Goal: Task Accomplishment & Management: Manage account settings

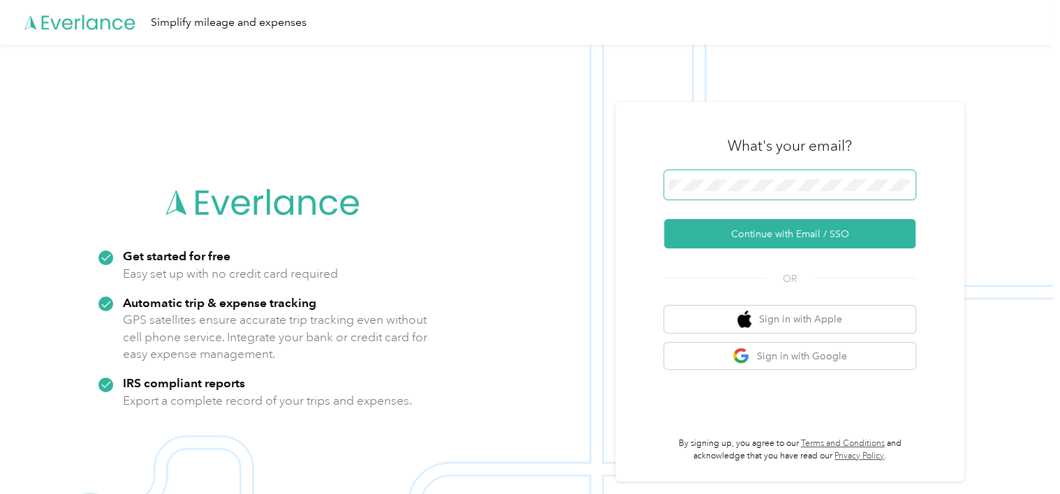
click at [738, 191] on span at bounding box center [789, 184] width 251 height 29
click at [646, 195] on div "What's your email? Continue with Email / SSO OR Sign in with Apple Sign in with…" at bounding box center [789, 292] width 349 height 380
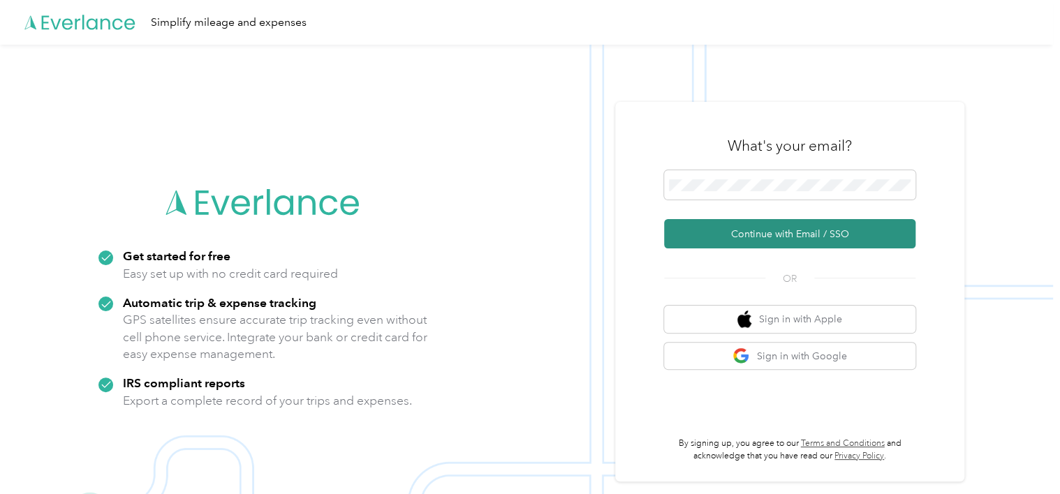
click at [681, 246] on button "Continue with Email / SSO" at bounding box center [789, 233] width 251 height 29
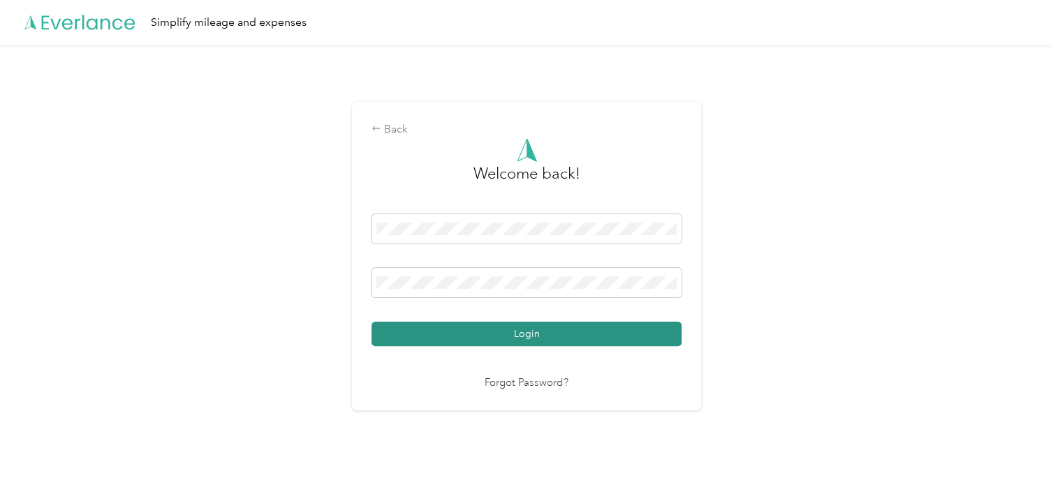
click at [535, 334] on button "Login" at bounding box center [526, 334] width 310 height 24
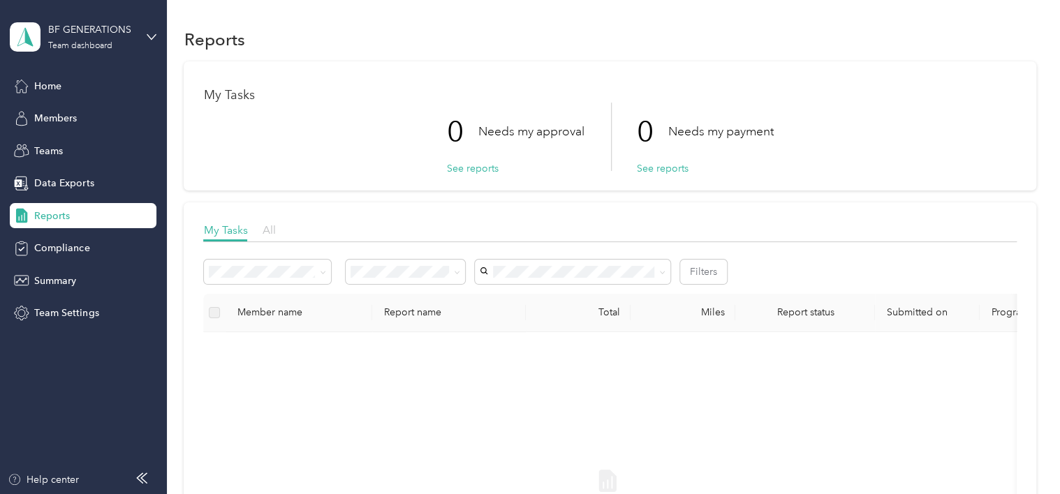
click at [263, 230] on span "All" at bounding box center [268, 229] width 13 height 13
click at [237, 232] on span "My Tasks" at bounding box center [225, 229] width 44 height 13
click at [91, 120] on div "Members" at bounding box center [83, 118] width 147 height 25
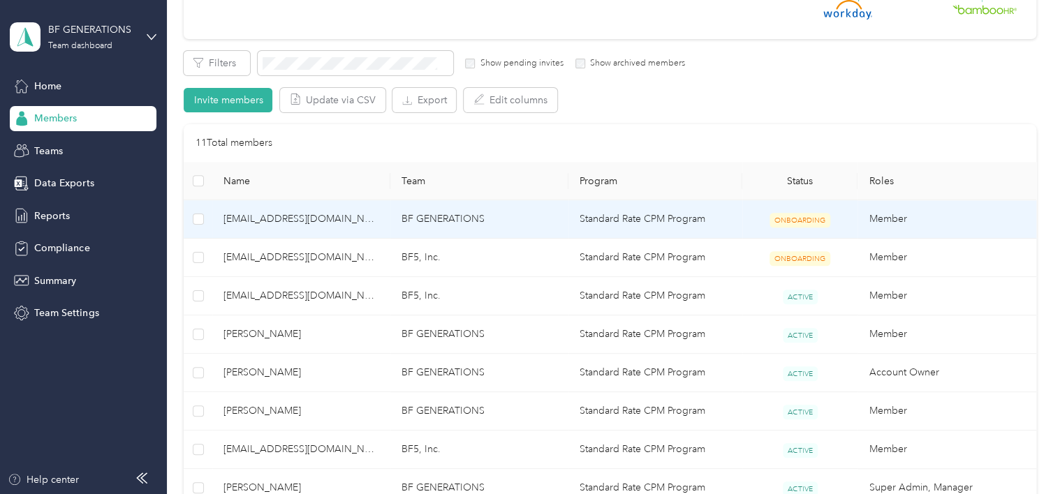
scroll to position [140, 0]
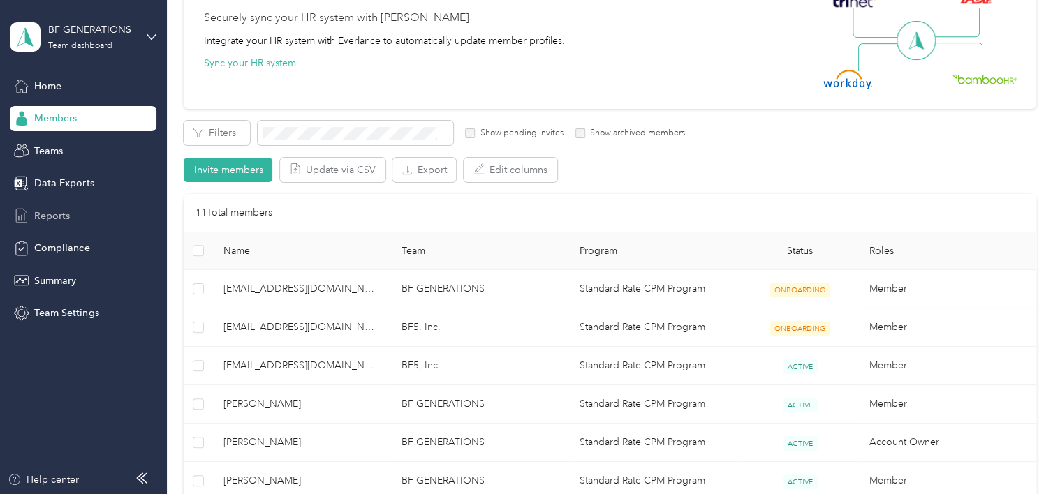
click at [66, 209] on span "Reports" at bounding box center [52, 216] width 36 height 15
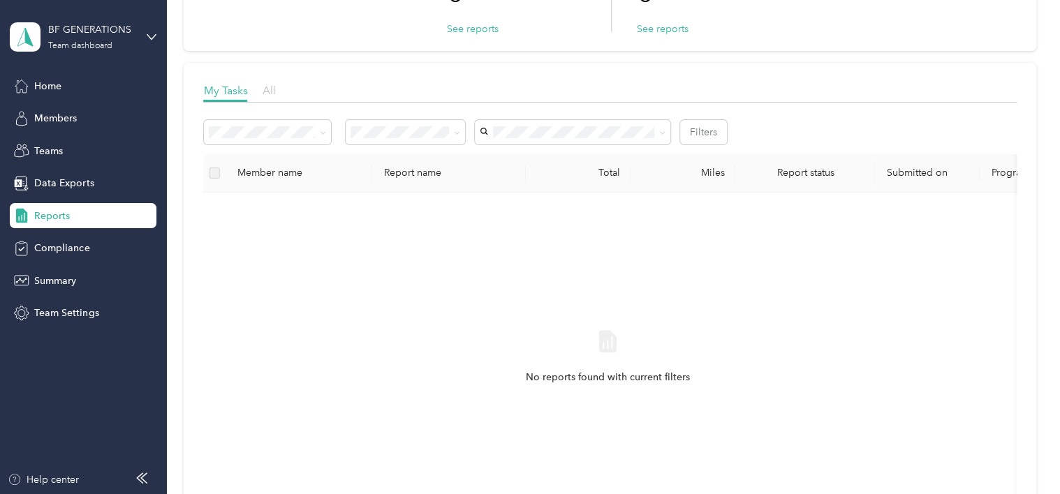
click at [268, 91] on span "All" at bounding box center [268, 90] width 13 height 13
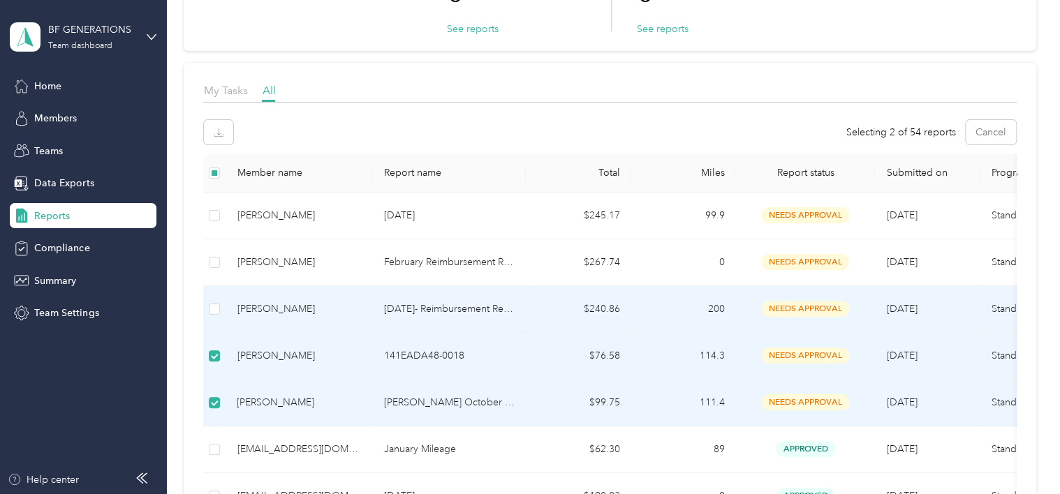
click at [223, 309] on td at bounding box center [214, 309] width 22 height 47
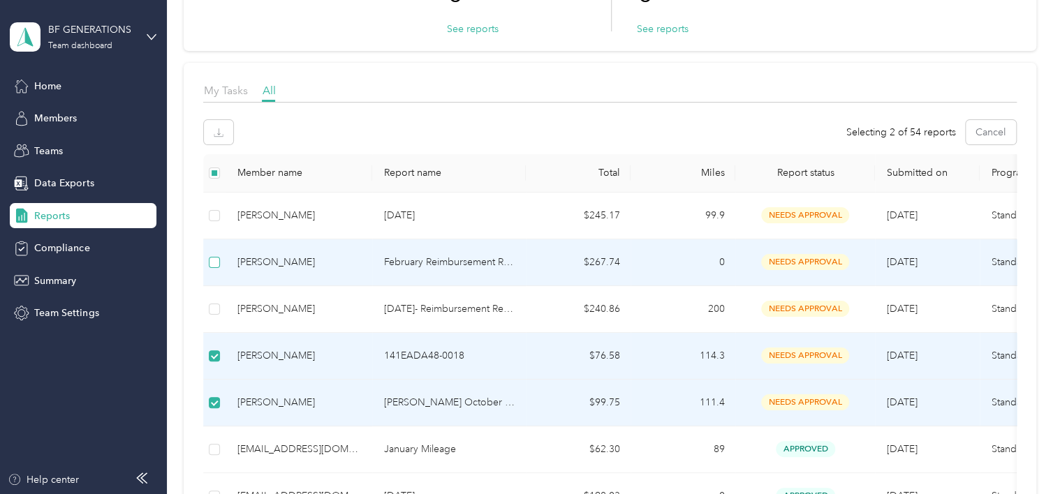
click at [214, 269] on label at bounding box center [214, 262] width 11 height 15
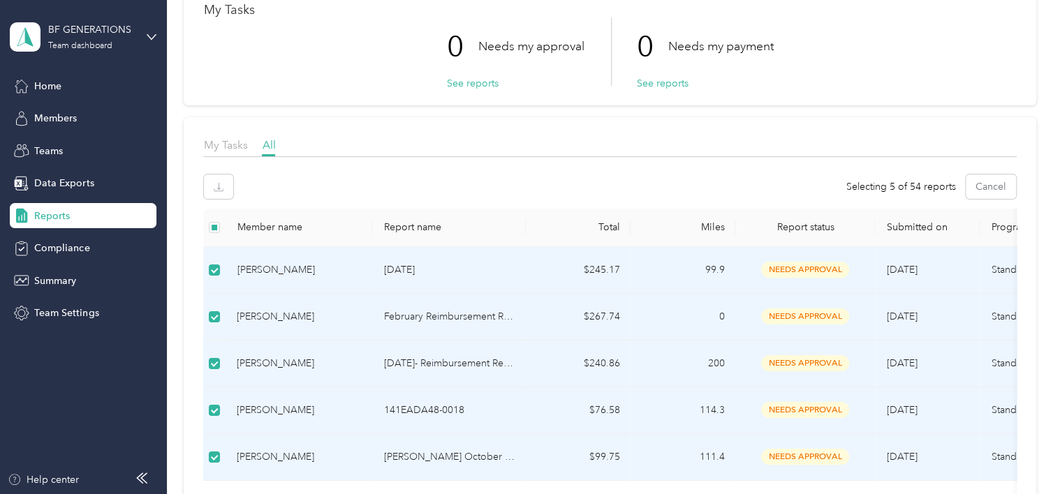
scroll to position [140, 0]
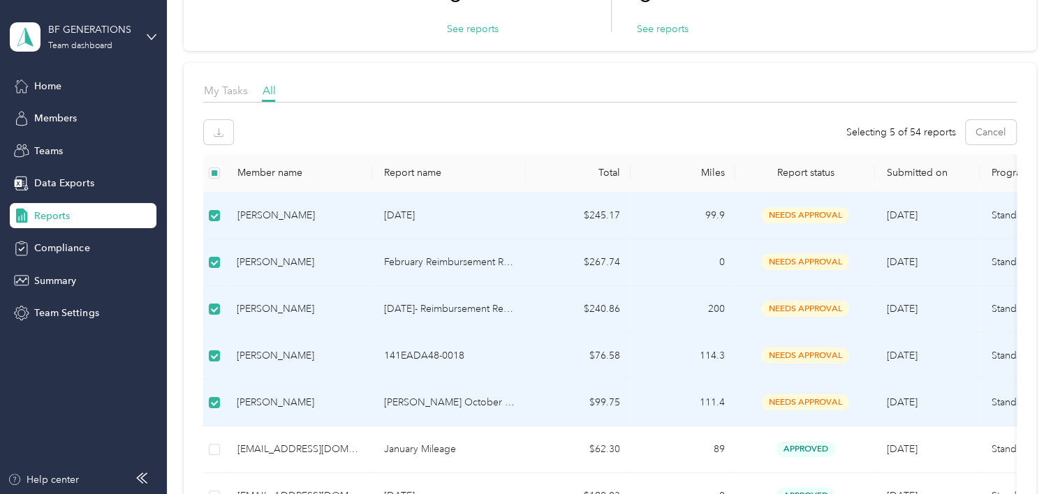
click at [813, 214] on span "needs approval" at bounding box center [805, 215] width 88 height 16
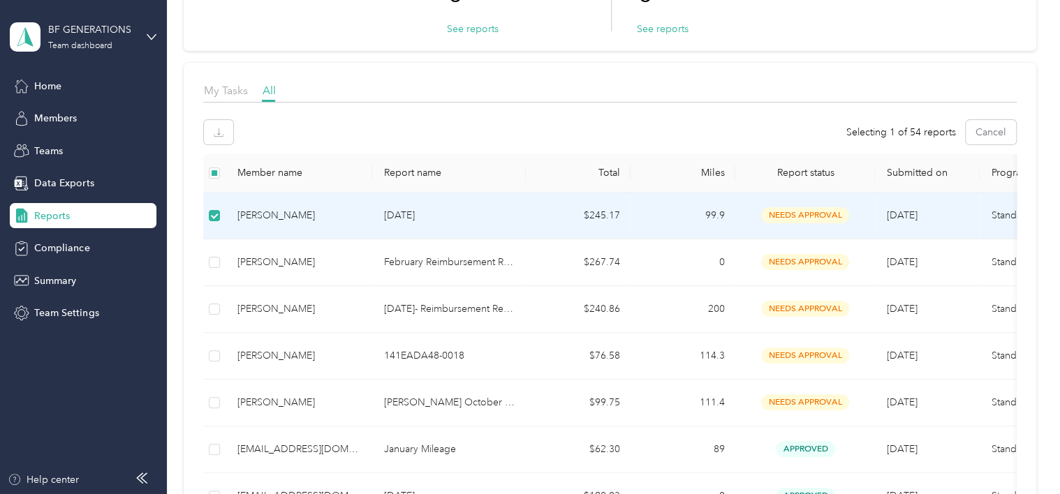
click at [787, 223] on td "needs approval" at bounding box center [805, 216] width 140 height 47
click at [737, 221] on td "needs approval" at bounding box center [805, 216] width 140 height 47
click at [813, 218] on span "needs approval" at bounding box center [805, 215] width 88 height 16
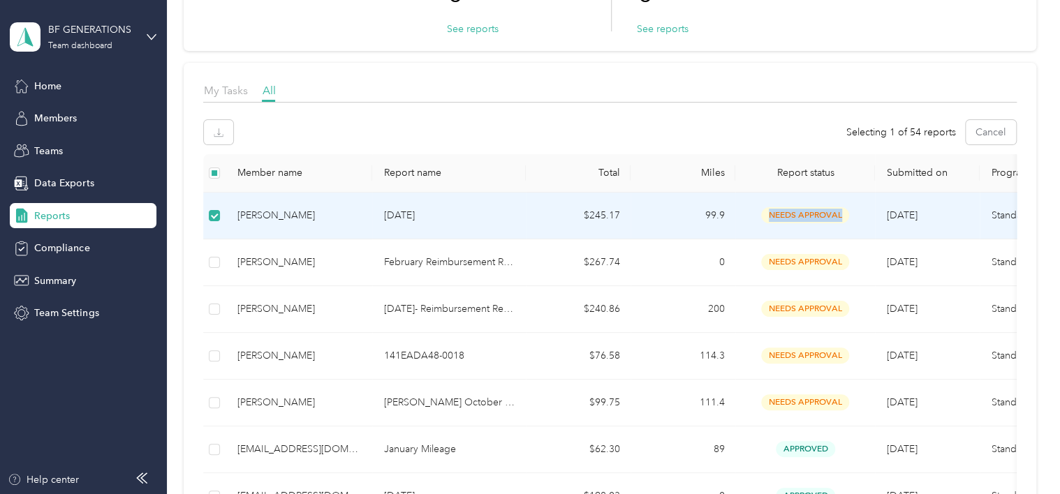
click at [813, 218] on span "needs approval" at bounding box center [805, 215] width 88 height 16
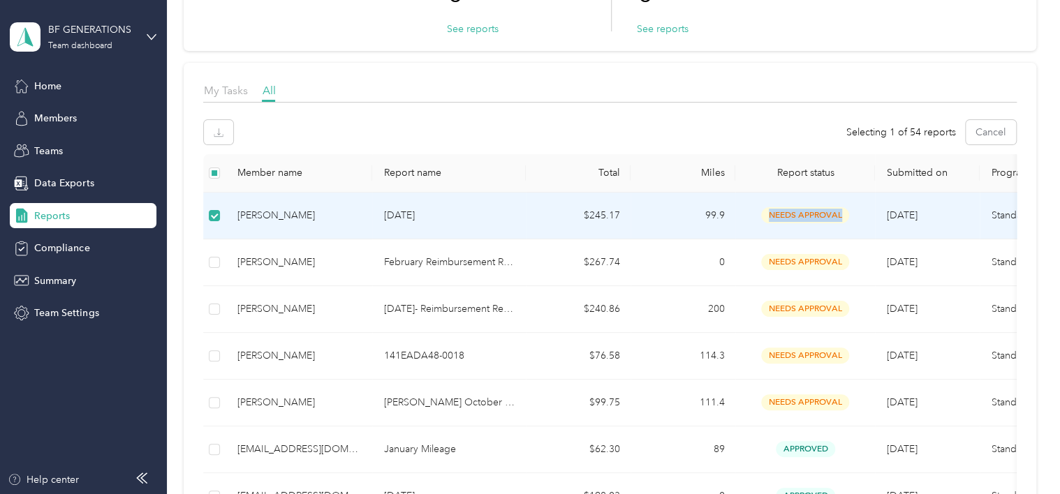
drag, startPoint x: 813, startPoint y: 218, endPoint x: 806, endPoint y: 224, distance: 9.4
click at [806, 224] on td "needs approval" at bounding box center [805, 216] width 140 height 47
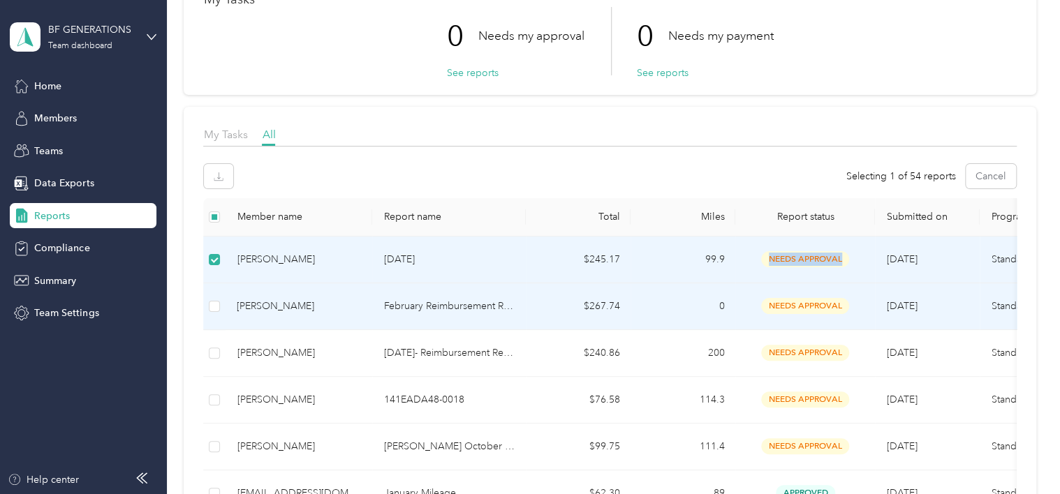
scroll to position [0, 0]
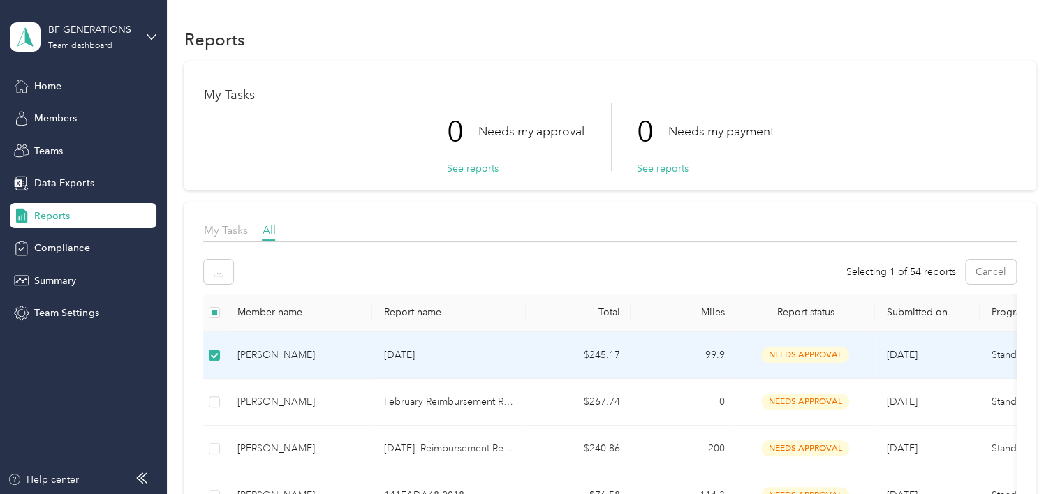
click at [483, 242] on div at bounding box center [609, 246] width 813 height 8
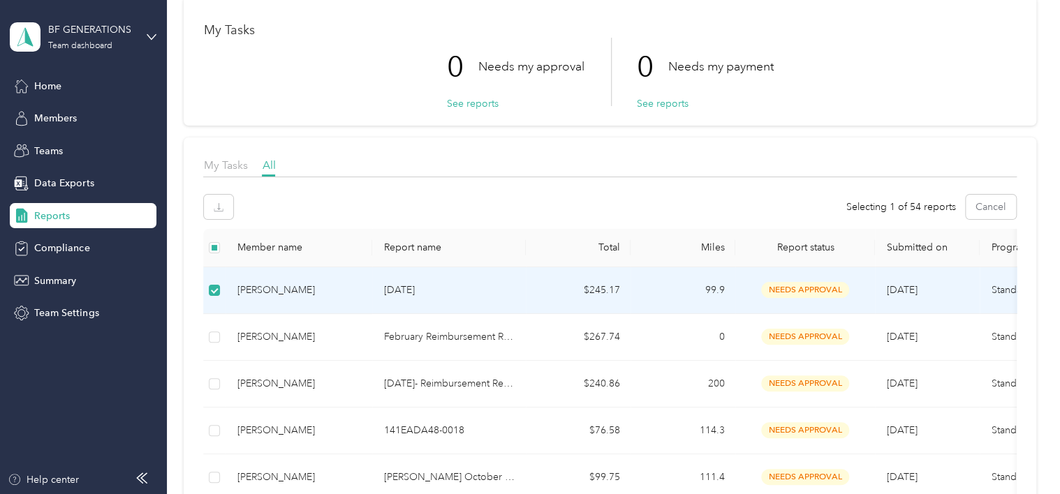
scroll to position [209, 0]
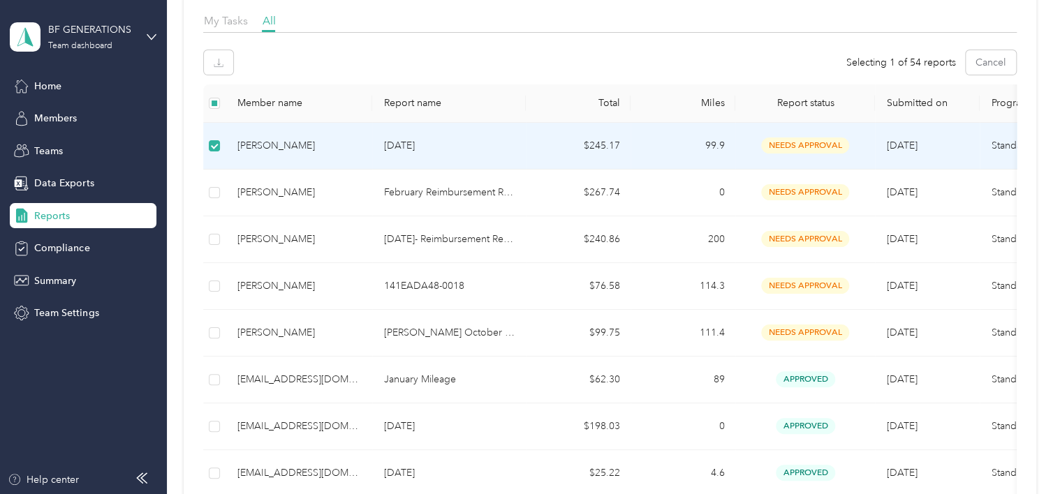
click at [318, 138] on div "[PERSON_NAME]" at bounding box center [299, 145] width 124 height 15
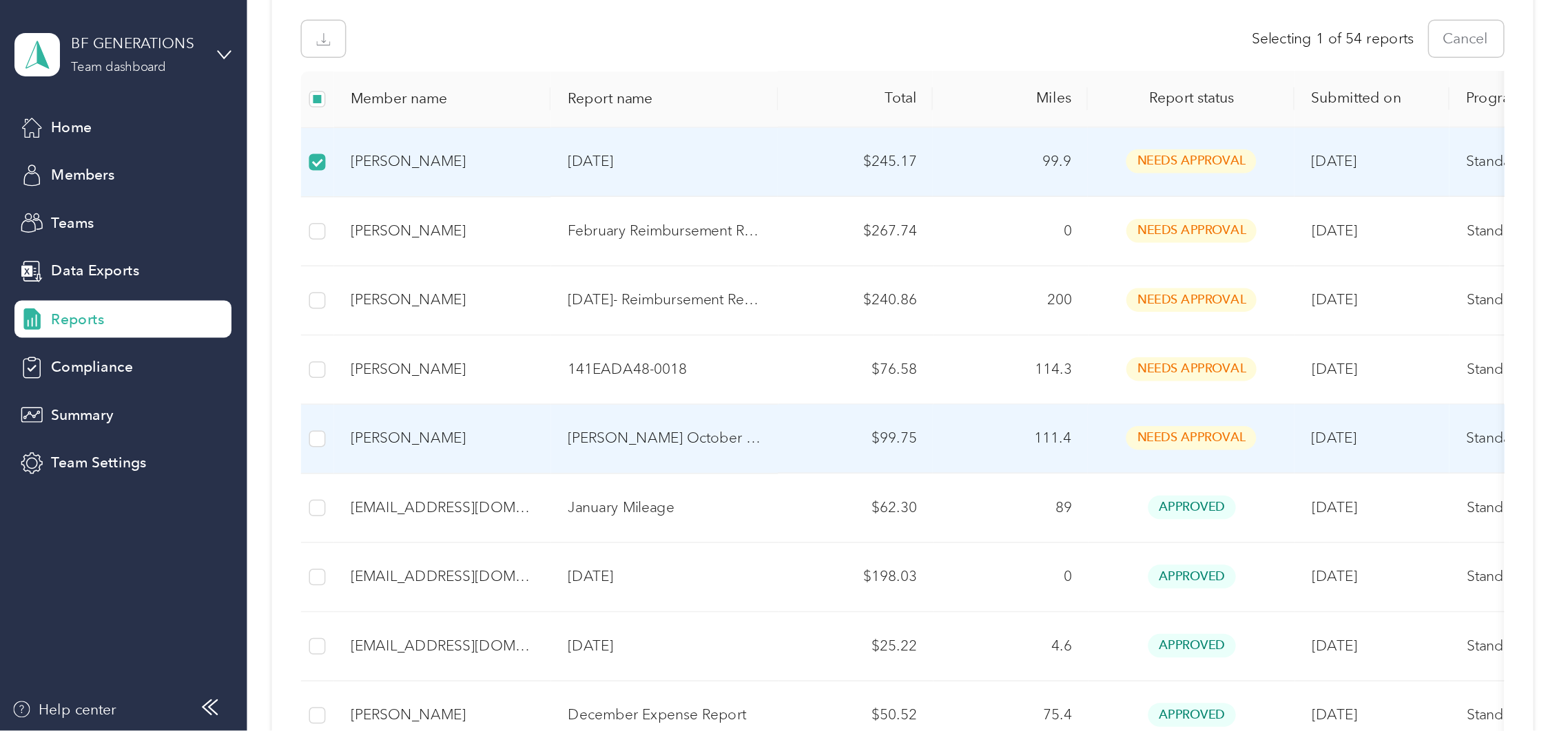
scroll to position [69, 0]
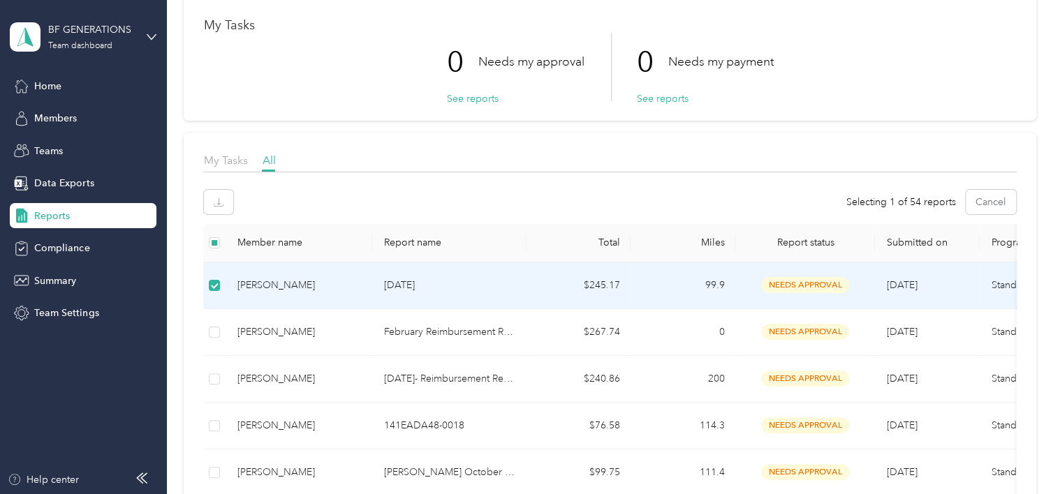
click at [906, 172] on div at bounding box center [609, 176] width 813 height 8
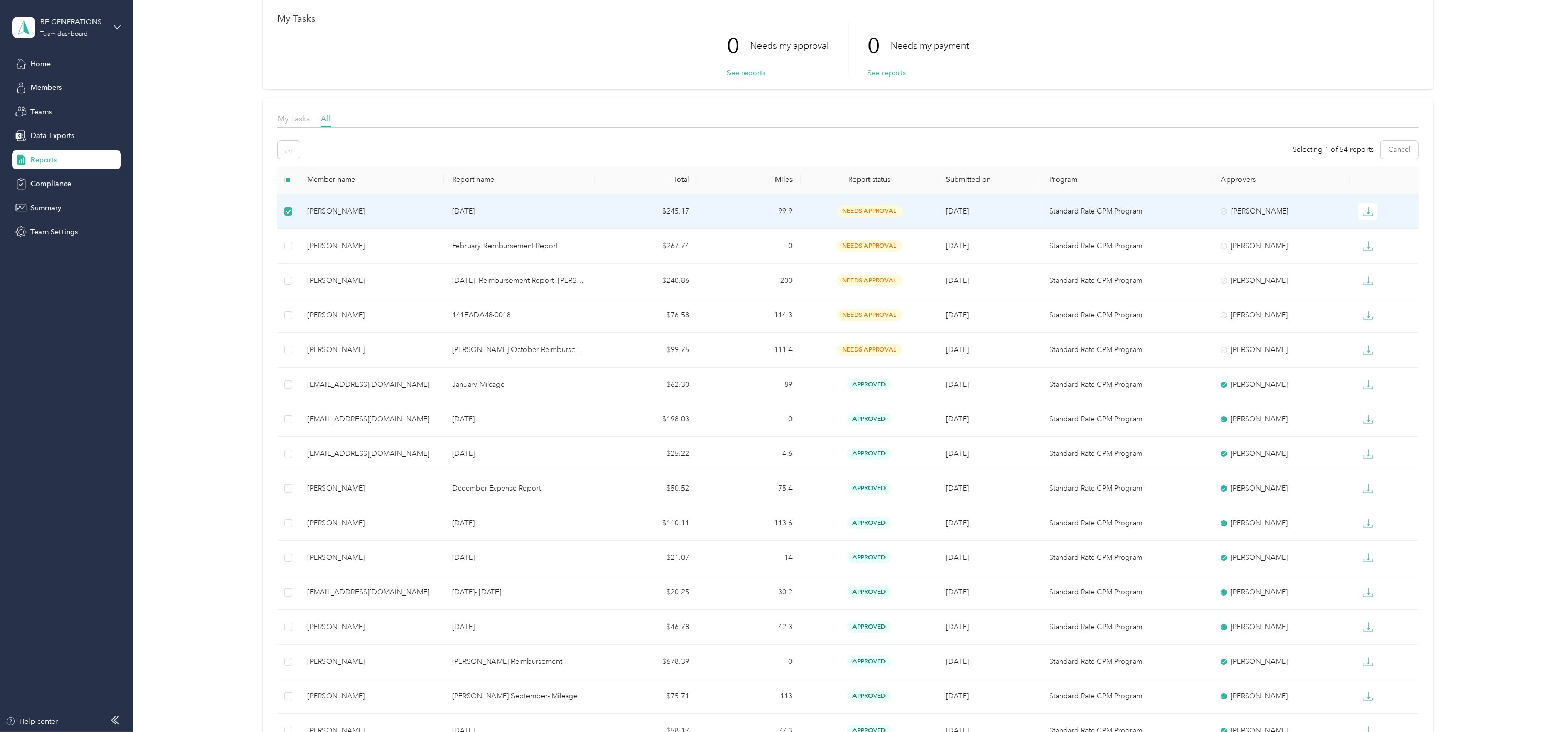
click at [784, 196] on td "needs approval" at bounding box center [869, 212] width 138 height 35
click at [784, 206] on div "needs approval" at bounding box center [869, 211] width 121 height 12
click at [706, 208] on td "99.9" at bounding box center [749, 212] width 103 height 35
click at [431, 221] on td "[PERSON_NAME]" at bounding box center [371, 212] width 144 height 35
click at [281, 204] on td at bounding box center [289, 212] width 22 height 35
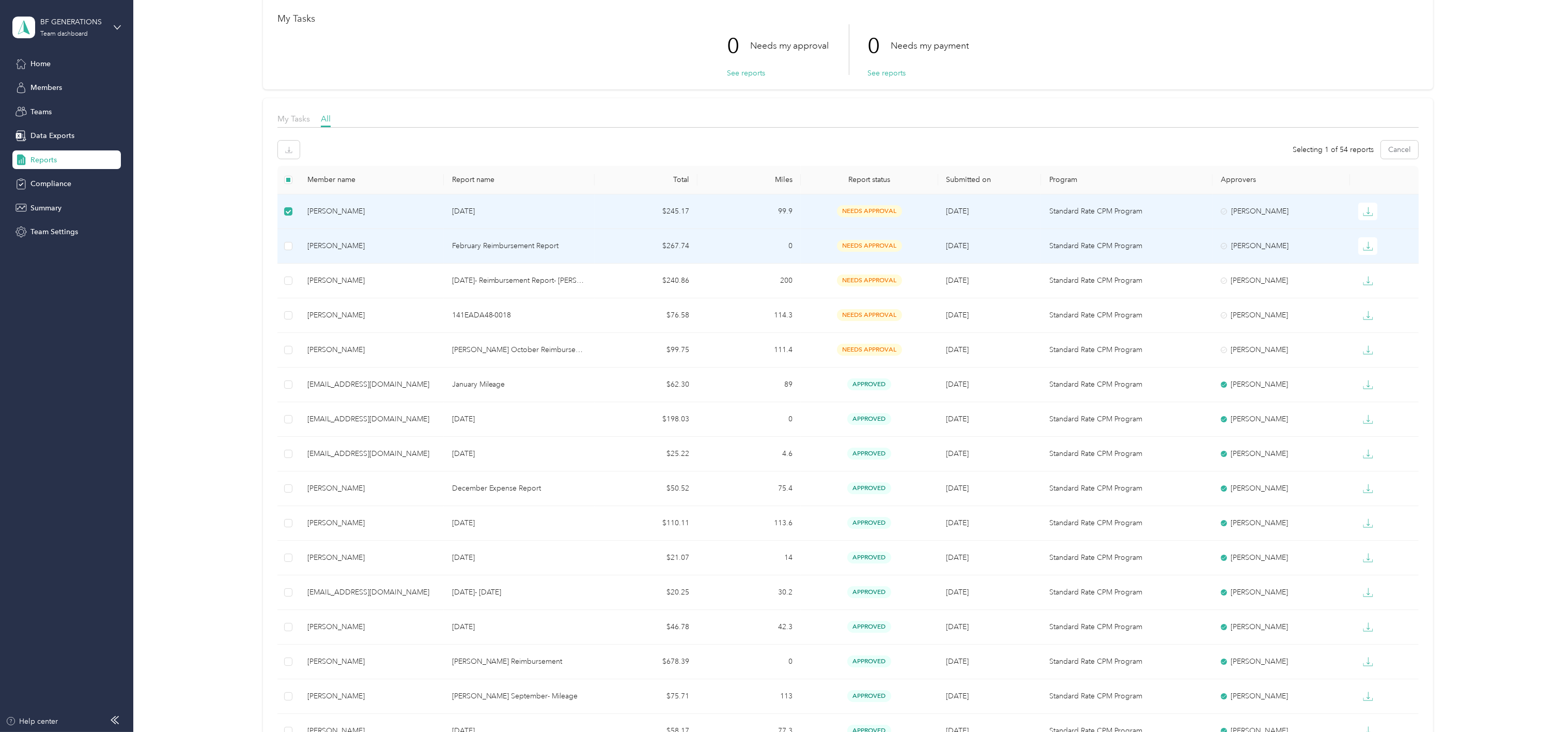
click at [784, 237] on td "needs approval" at bounding box center [869, 246] width 138 height 35
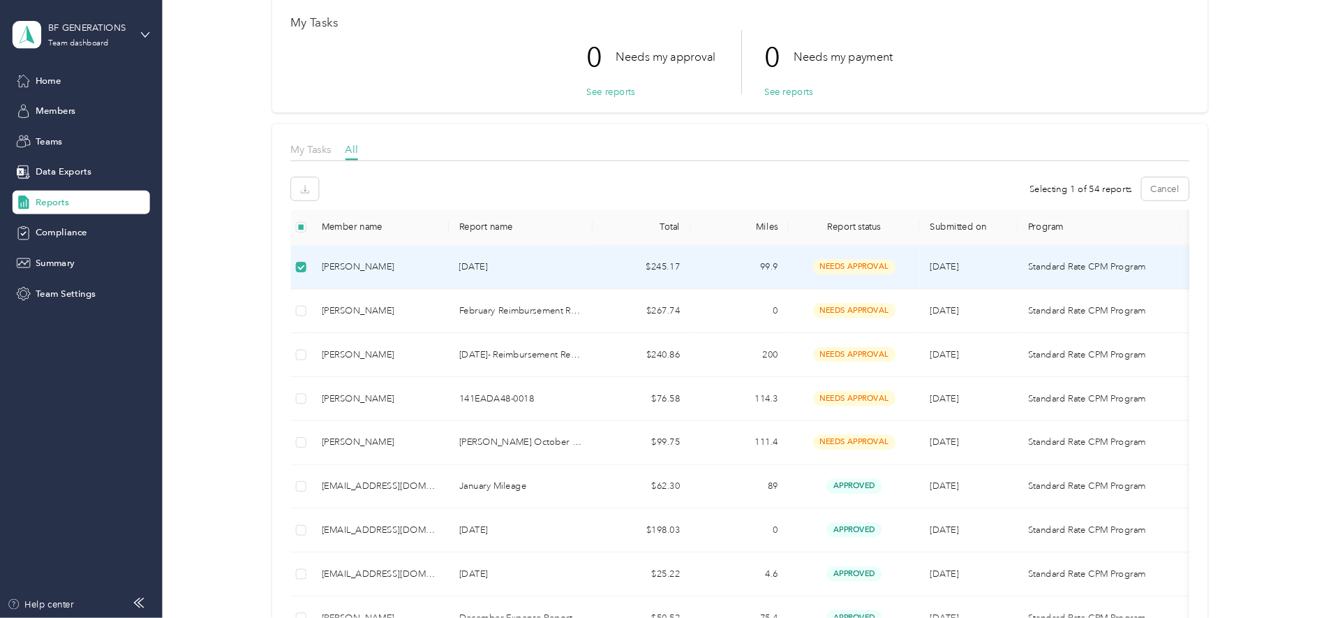
scroll to position [71, 0]
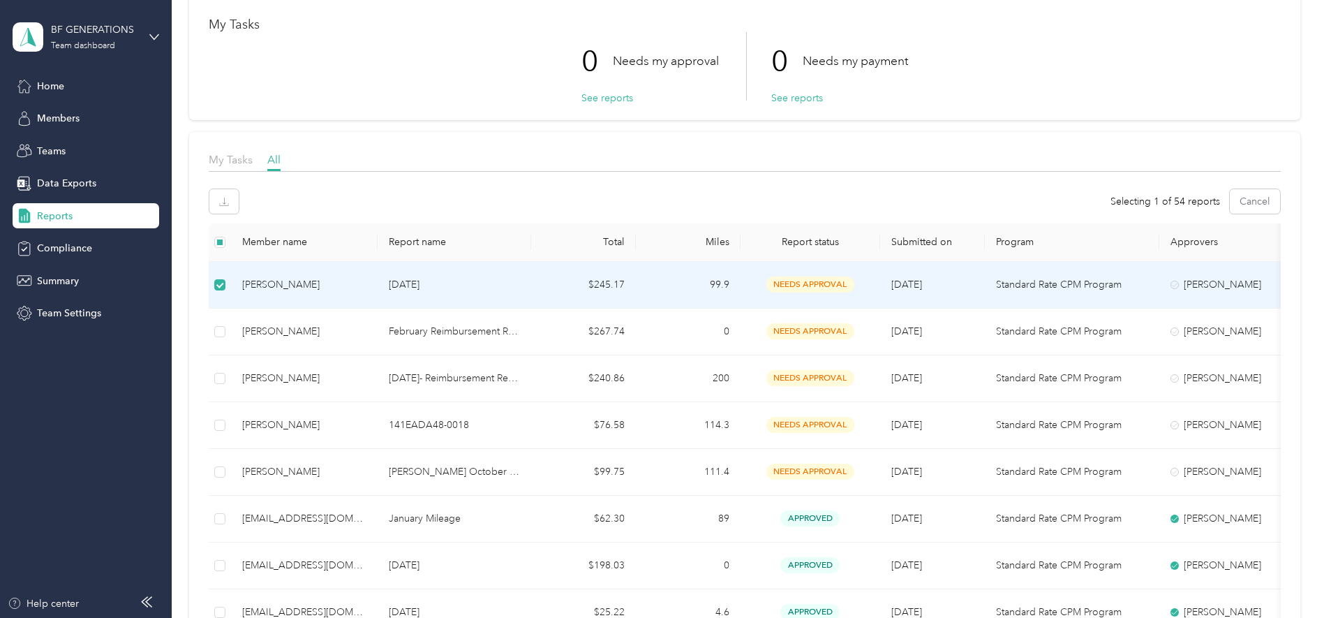
click at [69, 223] on span "Reports" at bounding box center [55, 216] width 36 height 15
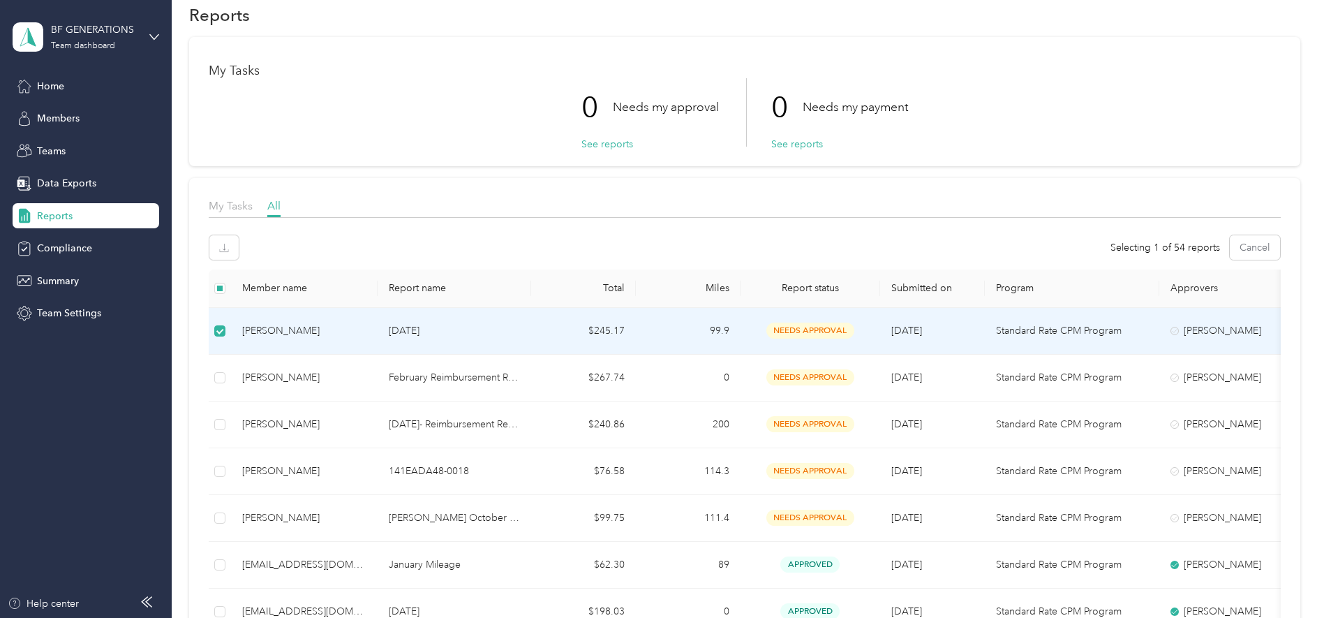
scroll to position [0, 0]
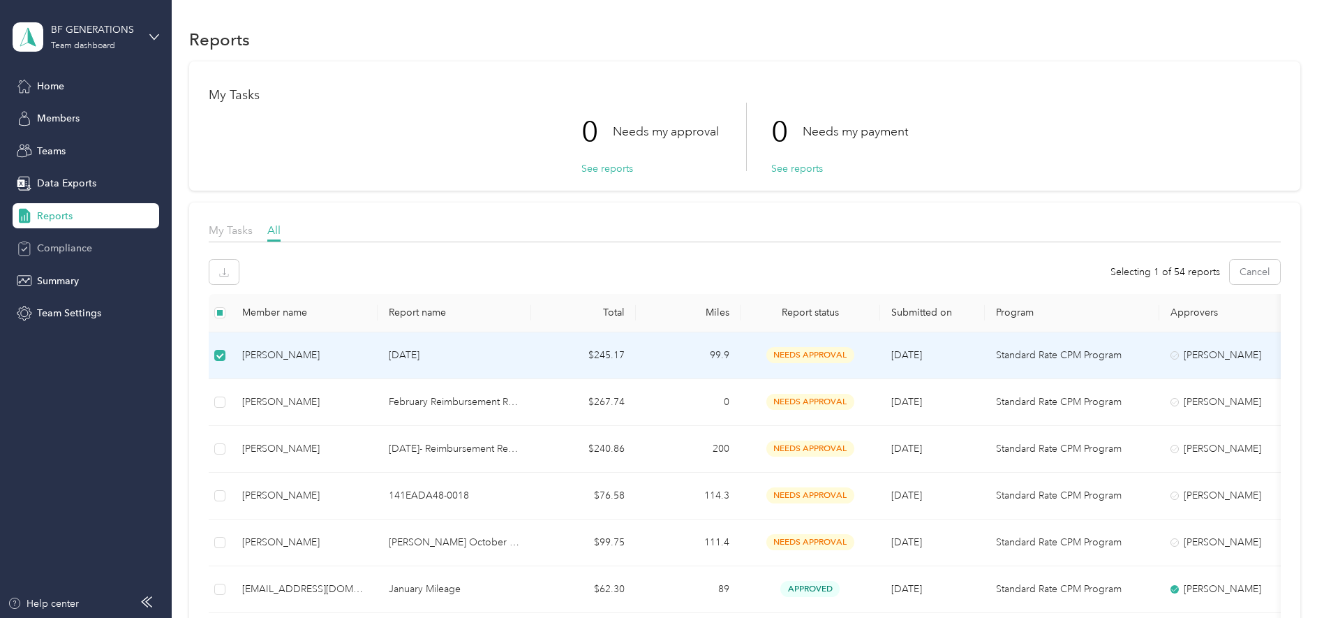
click at [73, 246] on span "Compliance" at bounding box center [64, 248] width 55 height 15
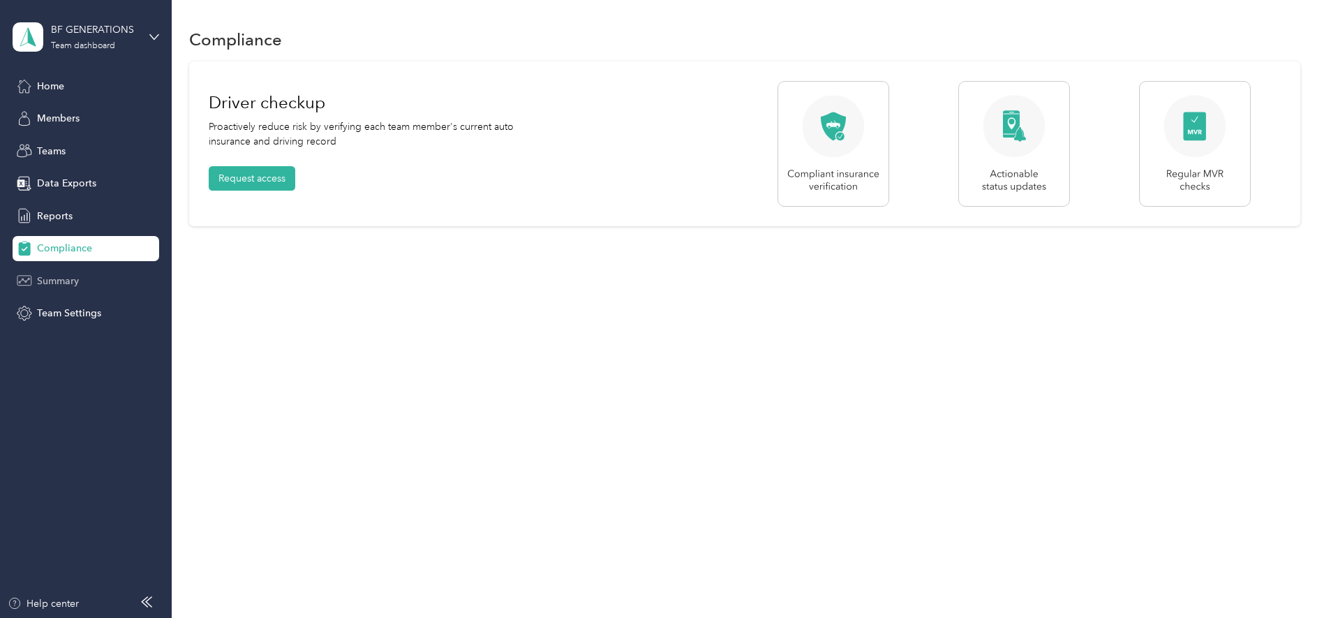
click at [79, 287] on span "Summary" at bounding box center [58, 281] width 42 height 15
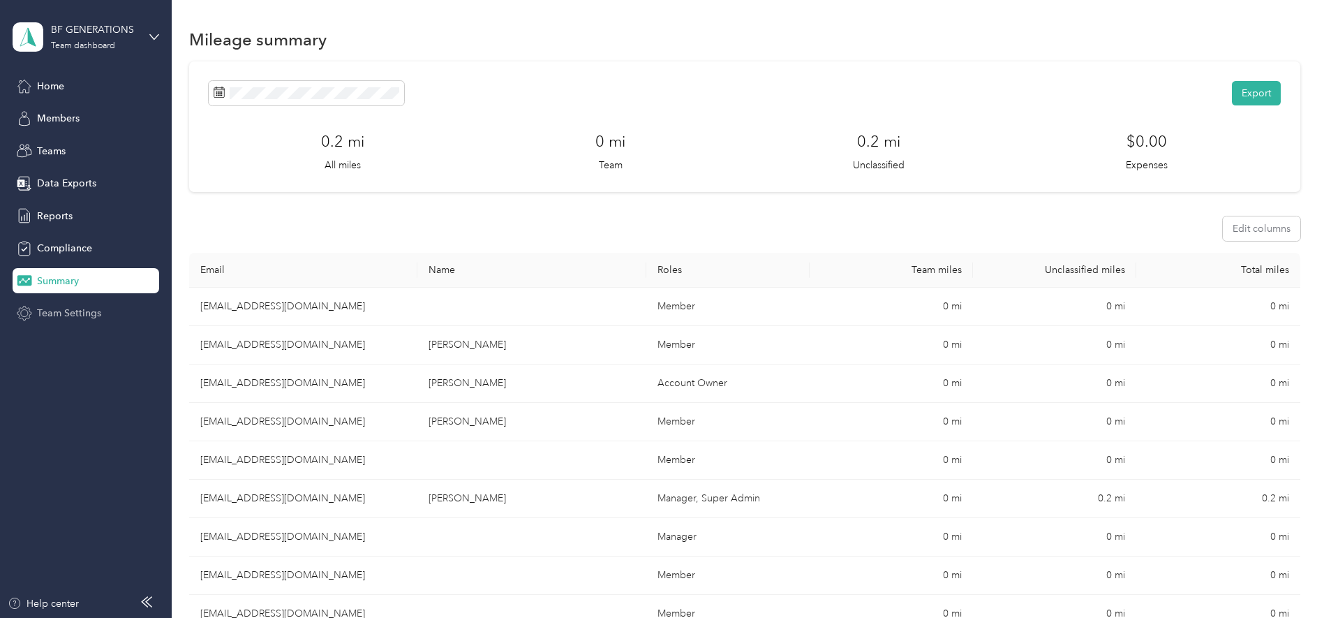
click at [117, 316] on div "Team Settings" at bounding box center [86, 313] width 147 height 25
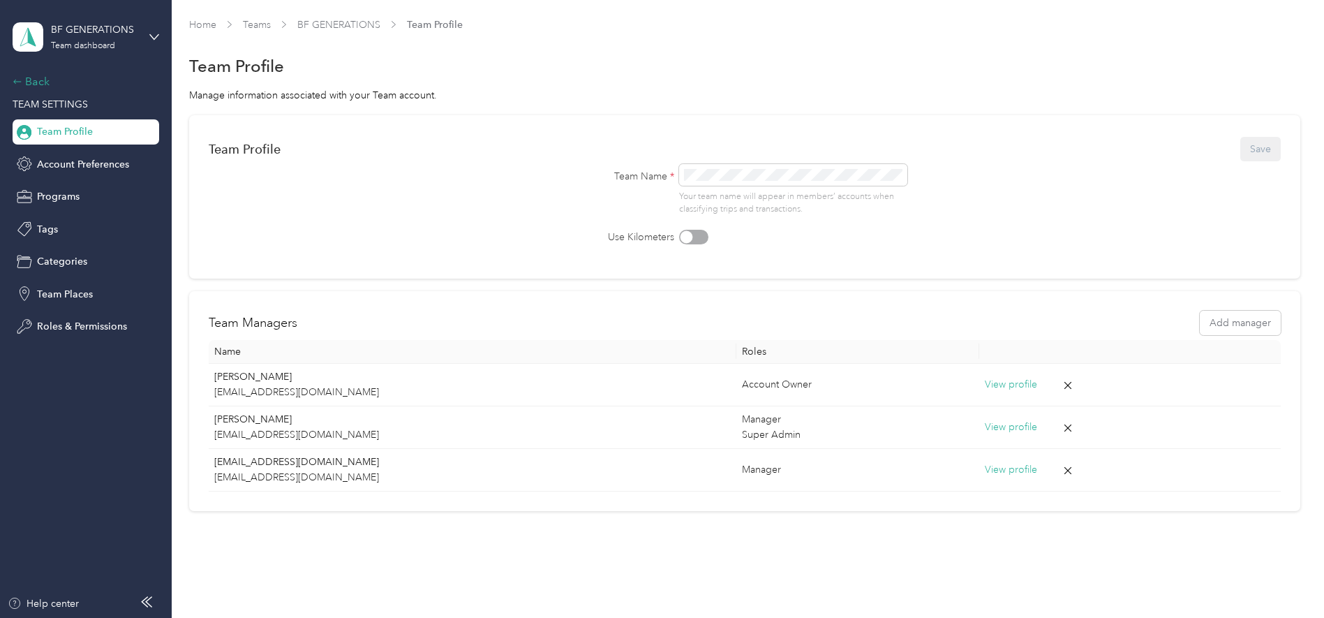
click at [45, 84] on div "Back" at bounding box center [83, 81] width 140 height 17
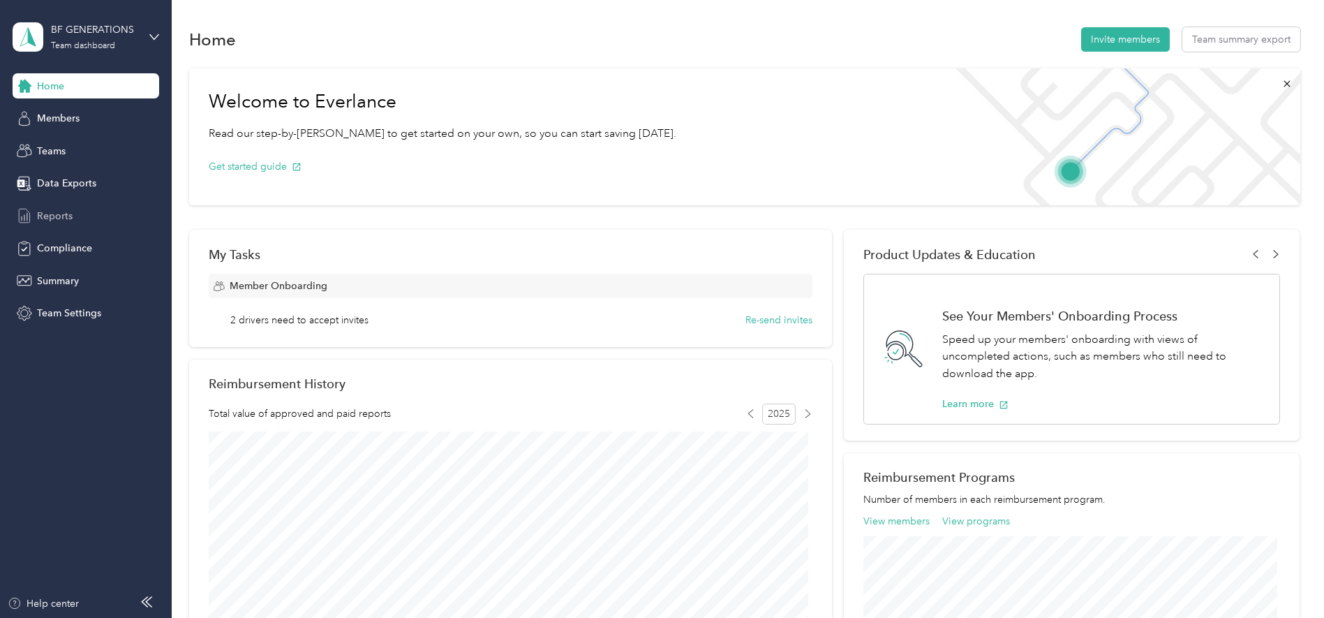
click at [63, 221] on span "Reports" at bounding box center [55, 216] width 36 height 15
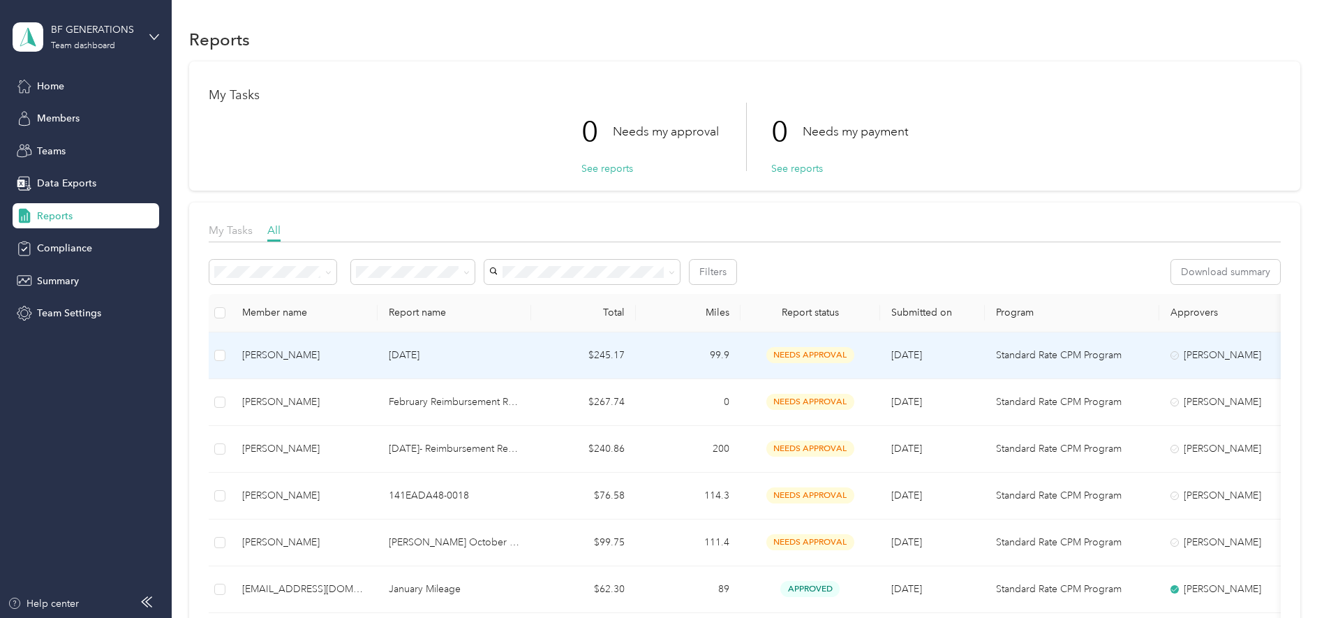
click at [801, 349] on span "needs approval" at bounding box center [811, 355] width 88 height 16
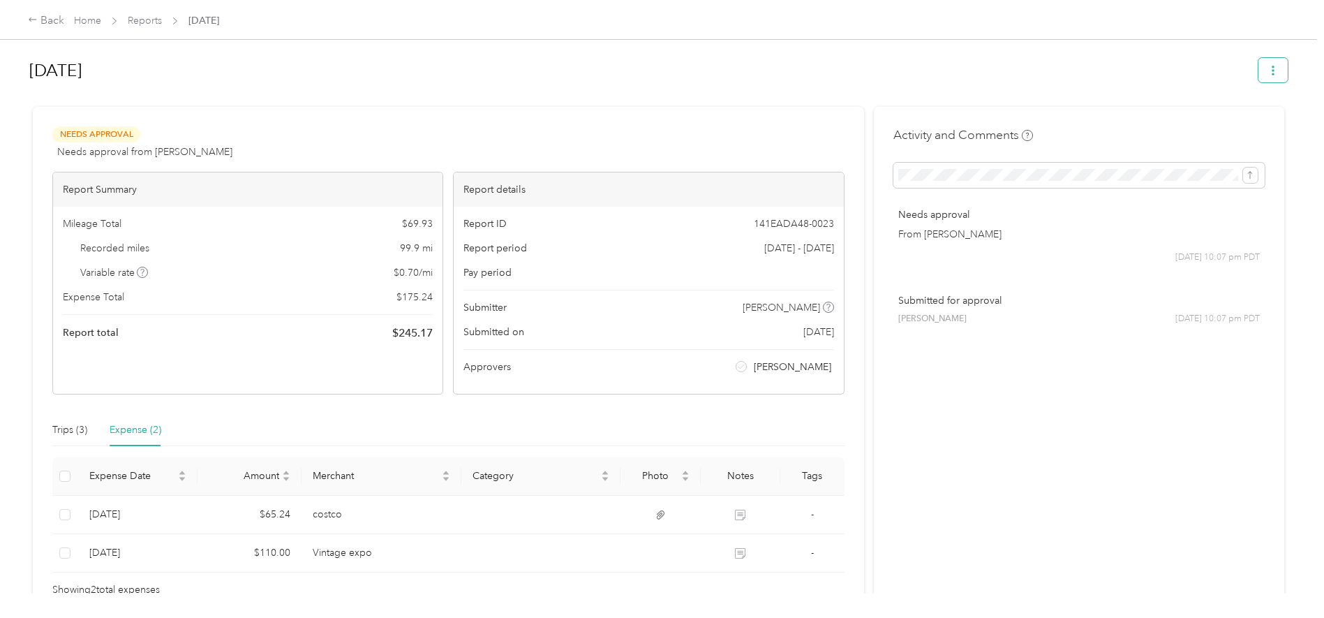
click at [1059, 64] on button "button" at bounding box center [1273, 70] width 29 height 24
click at [1059, 177] on icon "submit" at bounding box center [1251, 175] width 10 height 10
click at [938, 251] on p "From [PERSON_NAME]" at bounding box center [1080, 251] width 362 height 15
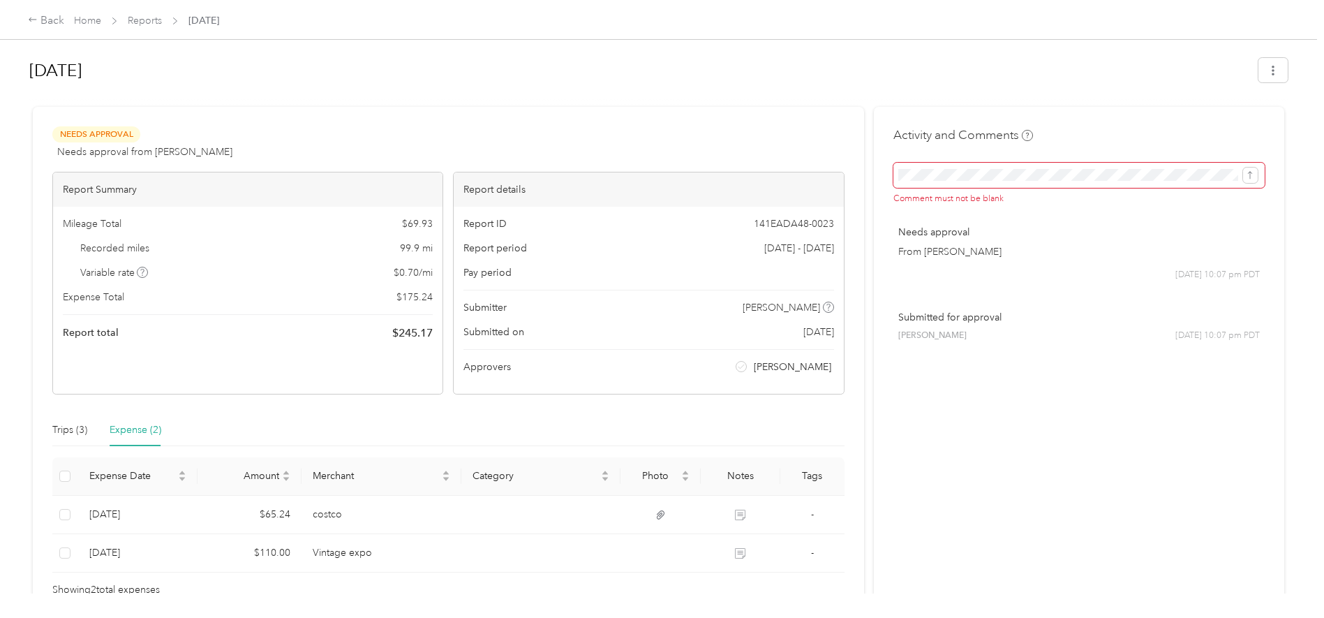
drag, startPoint x: 931, startPoint y: 282, endPoint x: 993, endPoint y: 272, distance: 63.0
click at [981, 275] on div "Needs approval From [PERSON_NAME] [DATE] 10:07 pm PDT" at bounding box center [1079, 253] width 371 height 76
drag, startPoint x: 1012, startPoint y: 257, endPoint x: 890, endPoint y: 229, distance: 124.6
click at [894, 229] on div "Needs approval From [PERSON_NAME] [DATE] 10:07 pm PDT" at bounding box center [1079, 253] width 371 height 76
drag, startPoint x: 890, startPoint y: 229, endPoint x: 955, endPoint y: 256, distance: 70.1
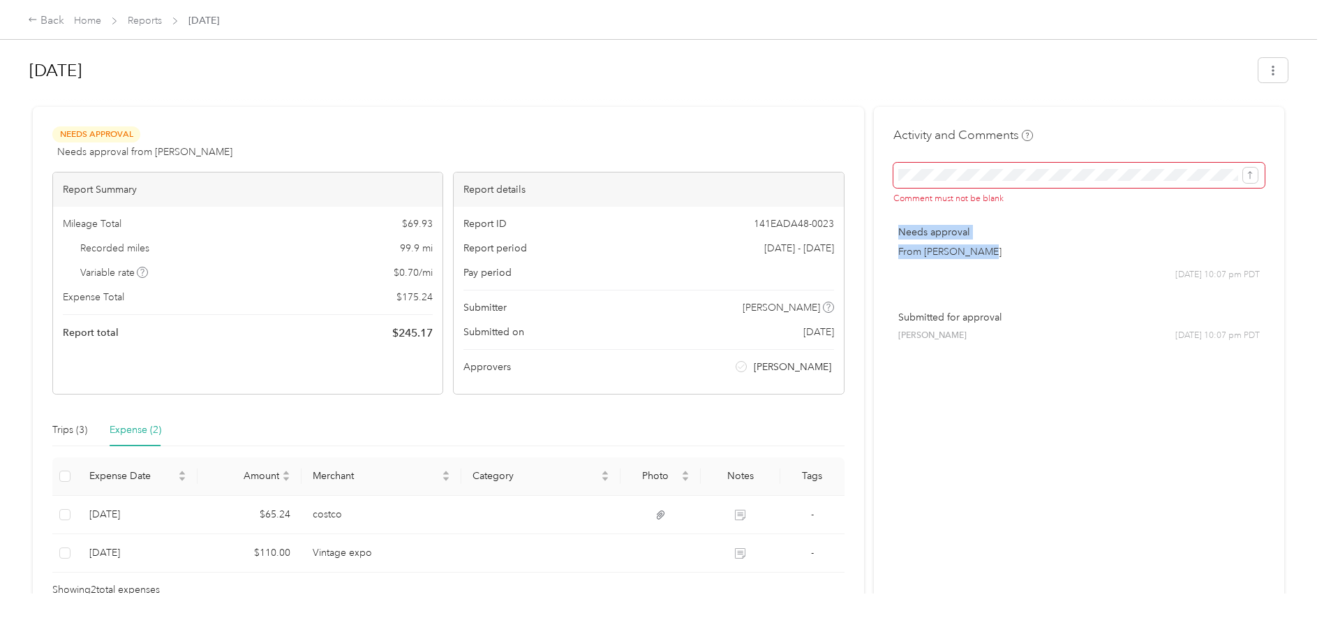
click at [955, 256] on p "From [PERSON_NAME]" at bounding box center [1080, 251] width 362 height 15
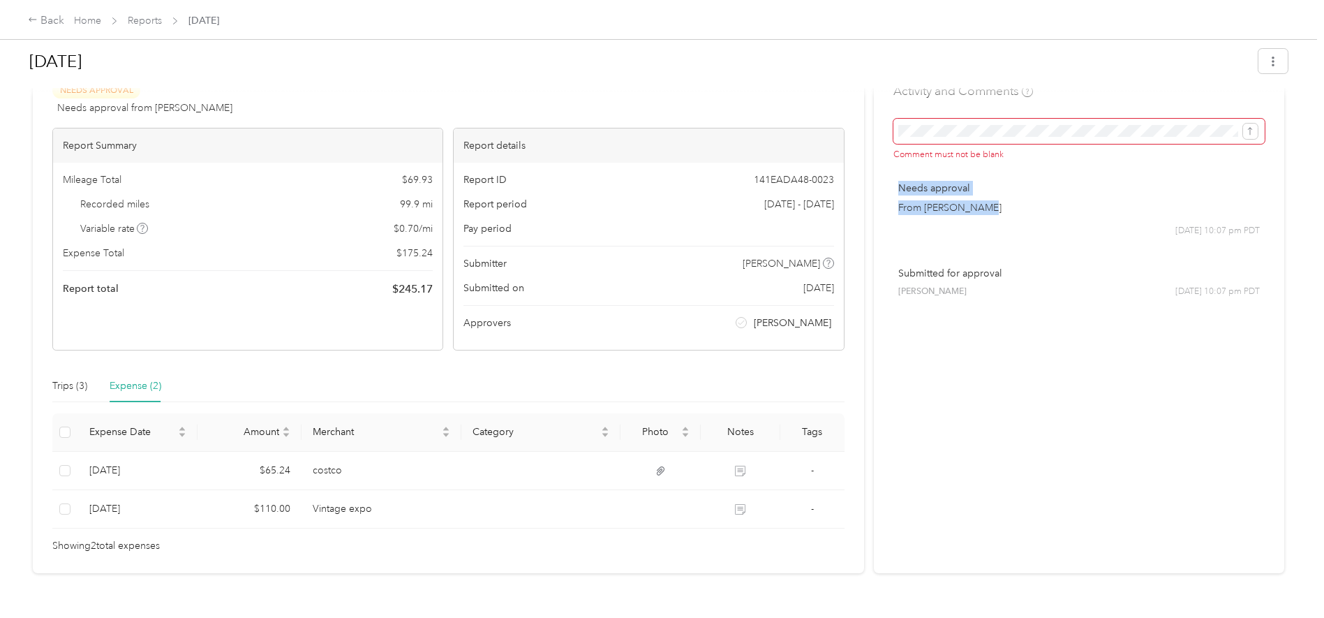
scroll to position [86, 0]
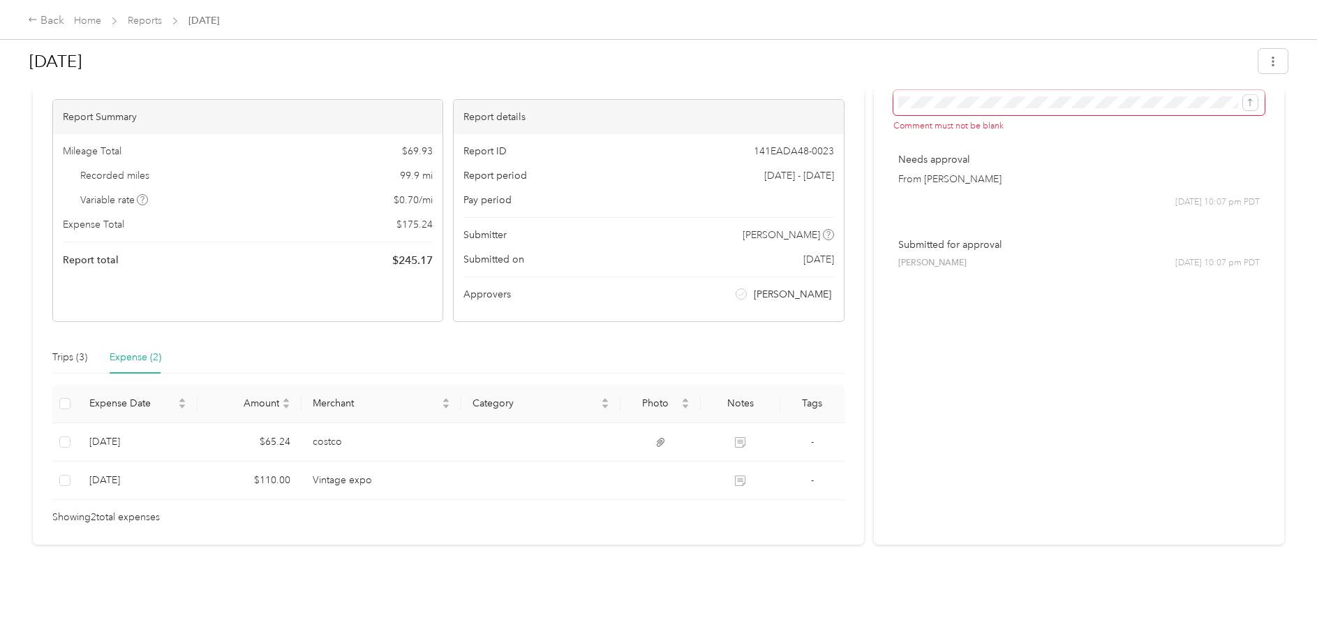
click at [657, 323] on div "Needs Approval Needs approval from [PERSON_NAME] View activity & comments Repor…" at bounding box center [449, 289] width 832 height 510
drag, startPoint x: 472, startPoint y: 281, endPoint x: 805, endPoint y: 283, distance: 333.0
click at [805, 287] on div "Approvers [PERSON_NAME]" at bounding box center [649, 294] width 370 height 15
drag, startPoint x: 805, startPoint y: 283, endPoint x: 832, endPoint y: 283, distance: 26.5
click at [832, 283] on div "Report ID 141EADA48-0023 Report period [DATE] - [DATE] Pay period Submitter [PE…" at bounding box center [649, 227] width 390 height 187
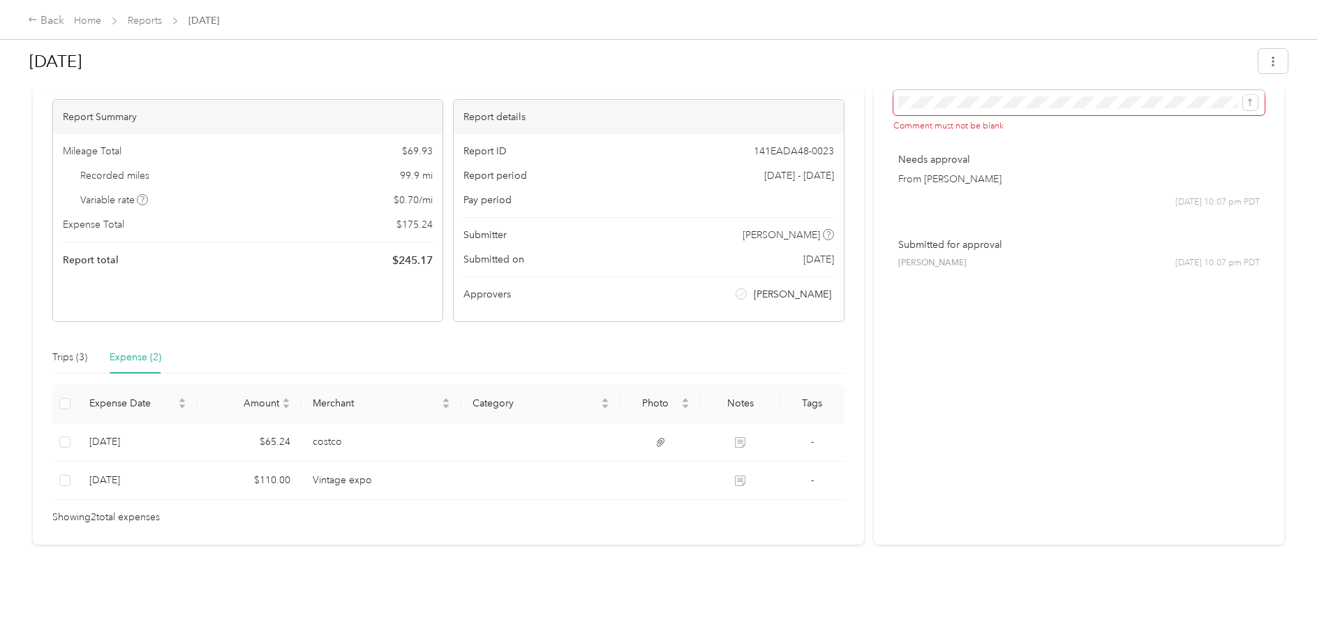
click at [459, 343] on div "Trips (3) Expense (2)" at bounding box center [448, 357] width 792 height 32
click at [54, 350] on div "Trips (3)" at bounding box center [69, 357] width 35 height 15
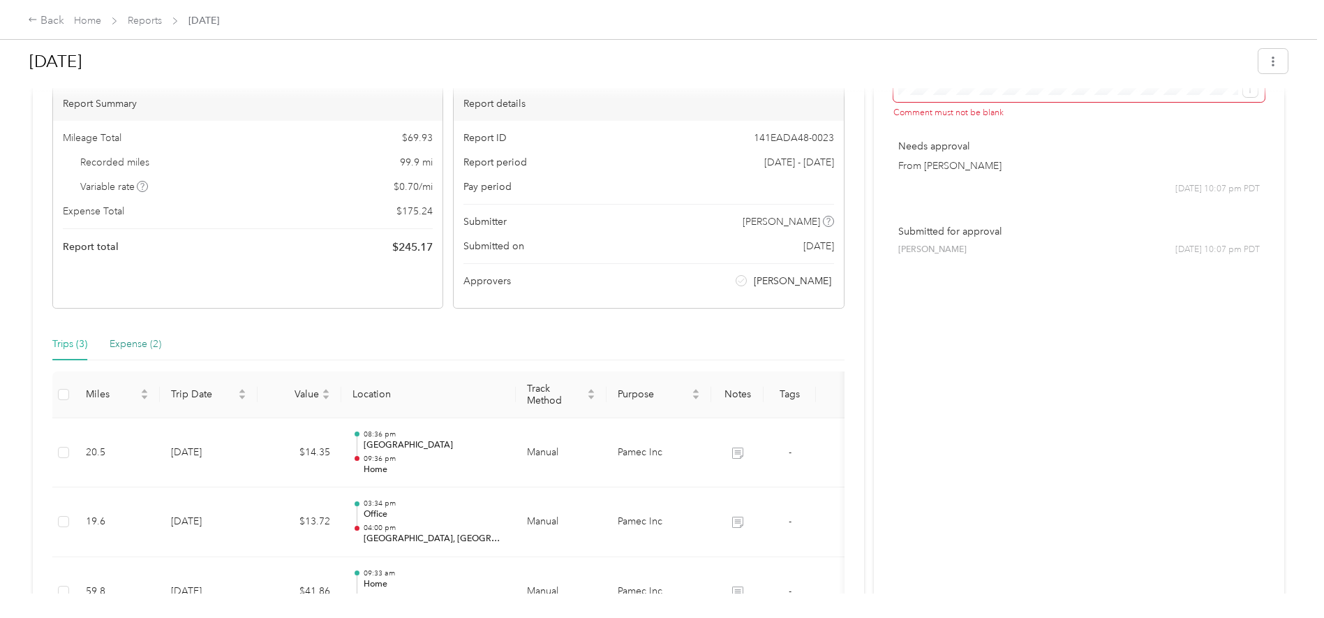
click at [157, 344] on div "Expense (2)" at bounding box center [136, 344] width 52 height 15
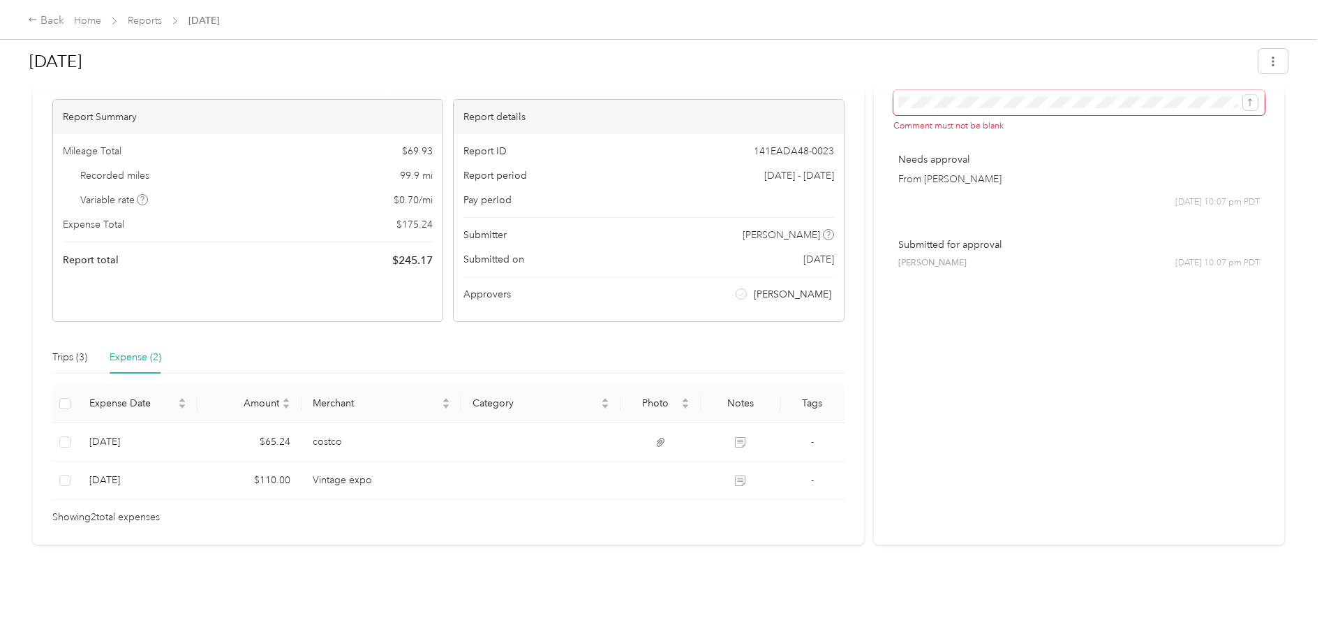
scroll to position [0, 0]
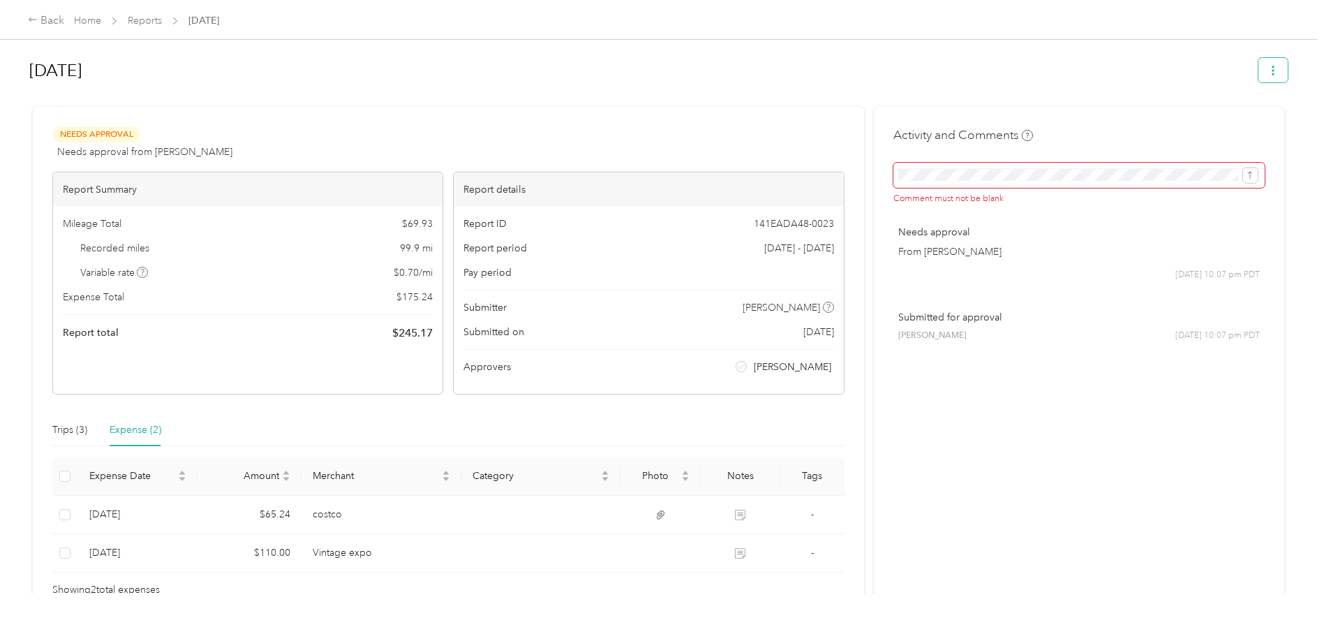
click at [1059, 68] on button "button" at bounding box center [1273, 70] width 29 height 24
click at [947, 71] on h1 "[DATE]" at bounding box center [639, 71] width 1220 height 34
click at [145, 21] on link "Reports" at bounding box center [145, 21] width 34 height 12
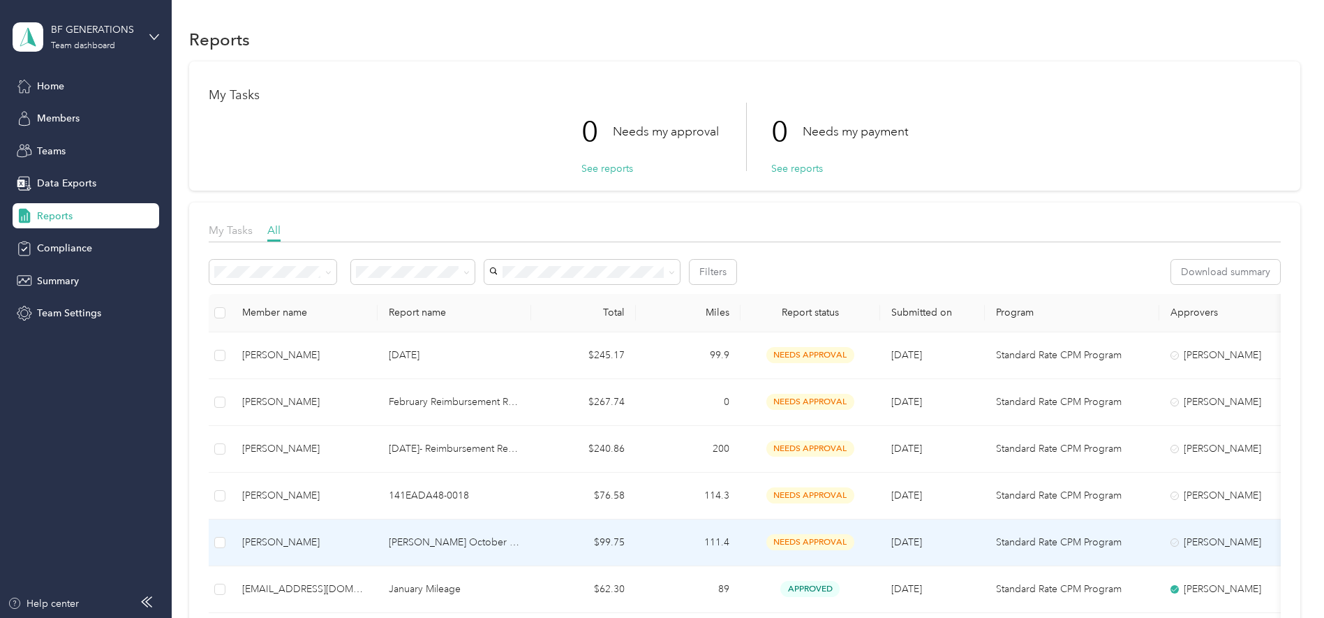
click at [808, 494] on span "needs approval" at bounding box center [811, 542] width 88 height 16
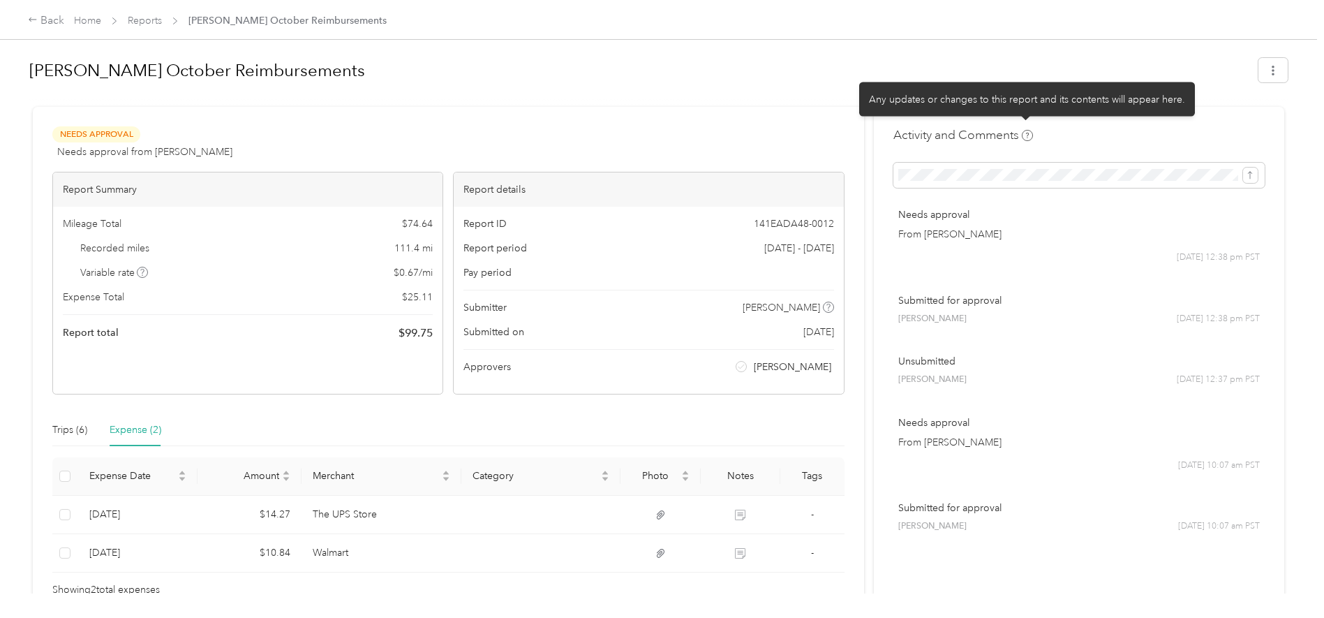
click at [1023, 134] on icon at bounding box center [1027, 135] width 11 height 11
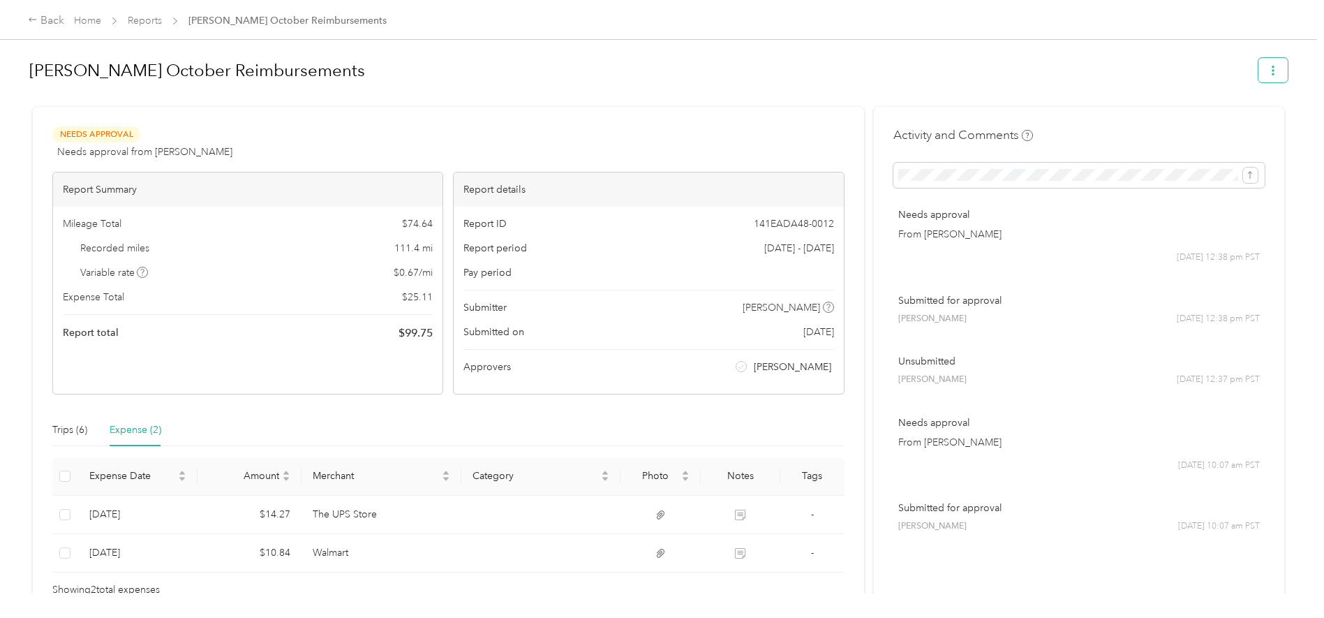
click at [1059, 72] on button "button" at bounding box center [1273, 70] width 29 height 24
click at [1059, 72] on h1 "[PERSON_NAME] October Reimbursements" at bounding box center [639, 71] width 1220 height 34
click at [95, 20] on link "Home" at bounding box center [87, 21] width 27 height 12
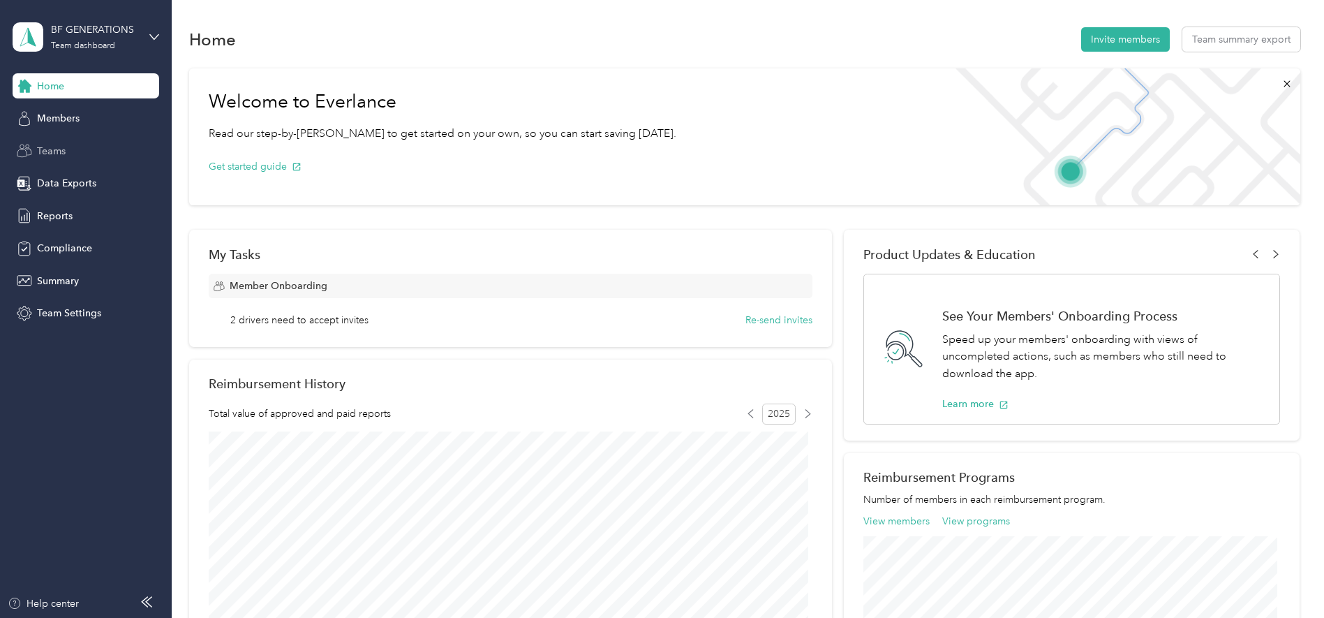
click at [76, 146] on div "Teams" at bounding box center [86, 150] width 147 height 25
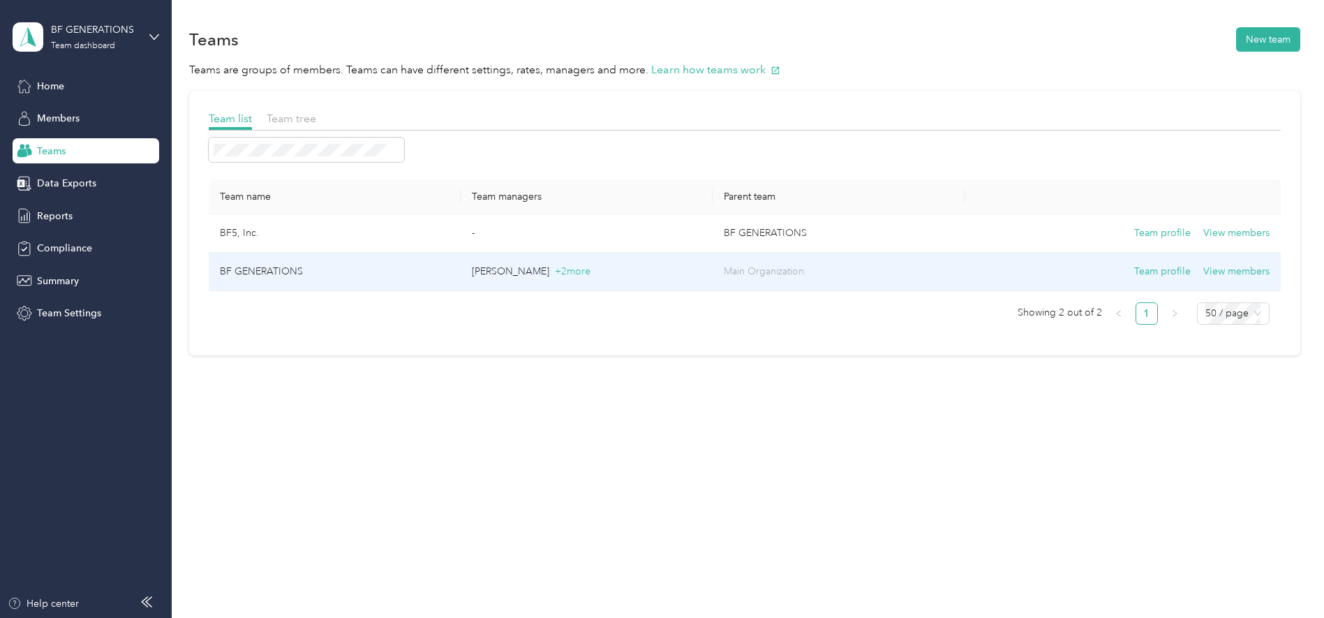
click at [384, 270] on td "BF GENERATIONS" at bounding box center [335, 272] width 252 height 38
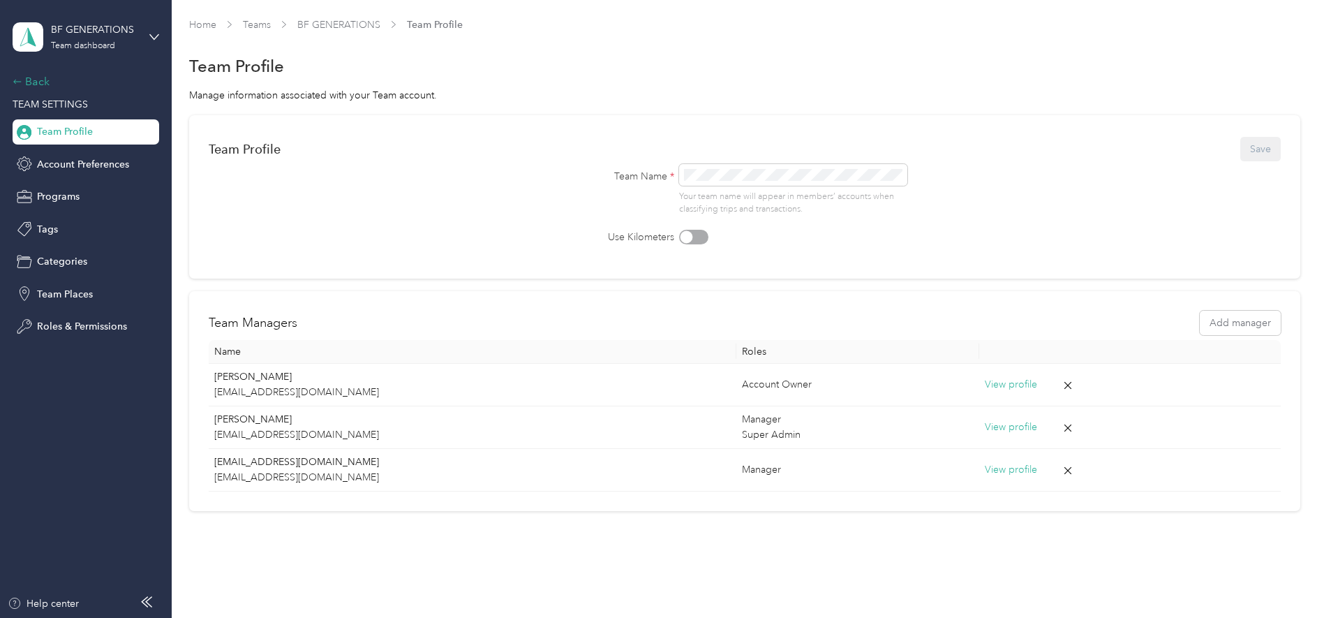
drag, startPoint x: 11, startPoint y: 73, endPoint x: 18, endPoint y: 81, distance: 10.4
click at [11, 75] on aside "BF GENERATIONS Team dashboard Back TEAM SETTINGS Team Profile Account Preferenc…" at bounding box center [86, 309] width 172 height 618
click at [32, 86] on div "Back" at bounding box center [83, 81] width 140 height 17
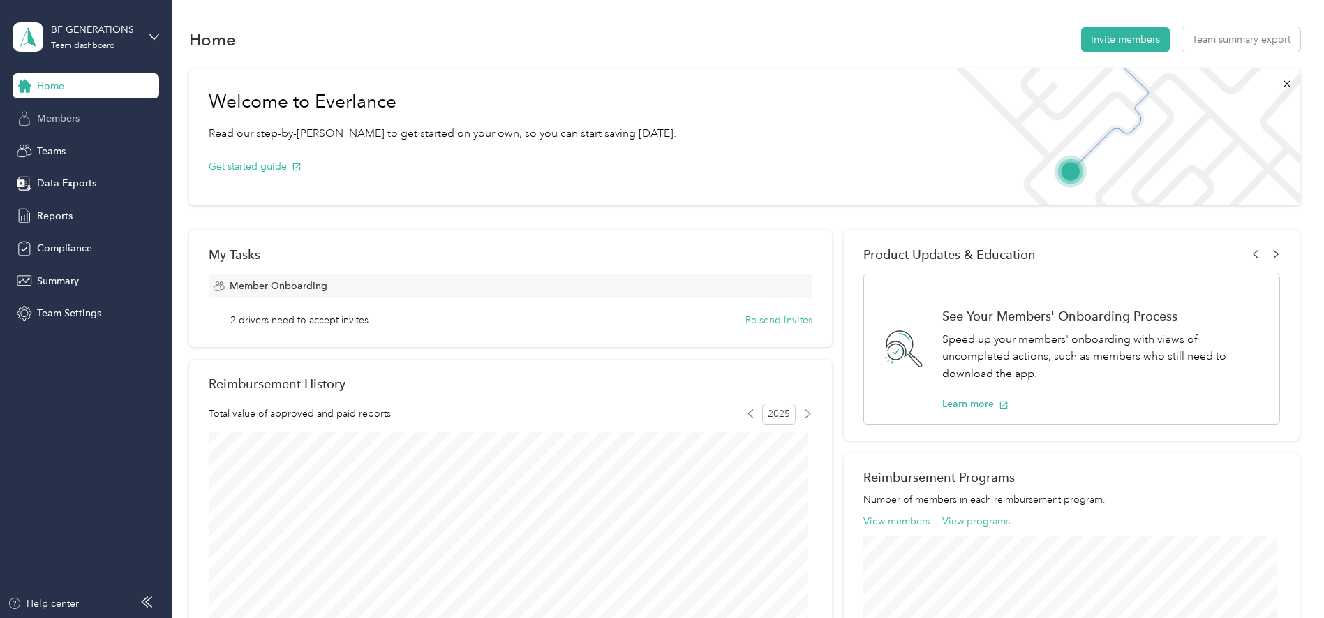
click at [115, 114] on div "Members" at bounding box center [86, 118] width 147 height 25
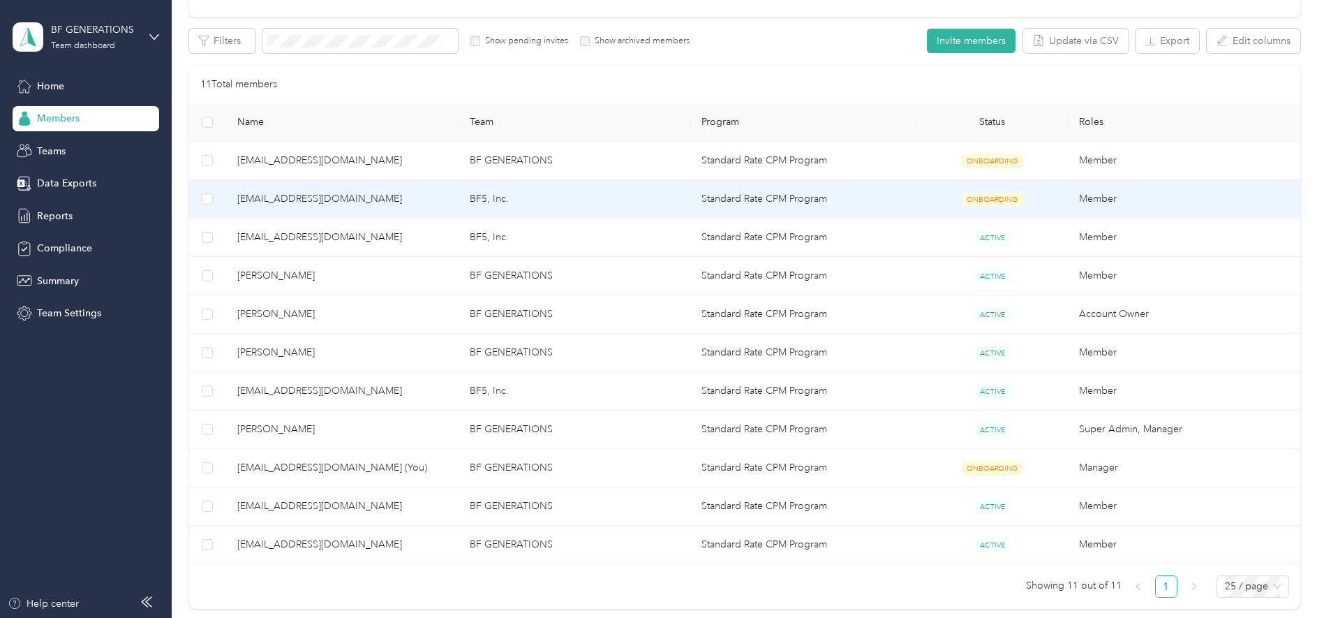
scroll to position [262, 0]
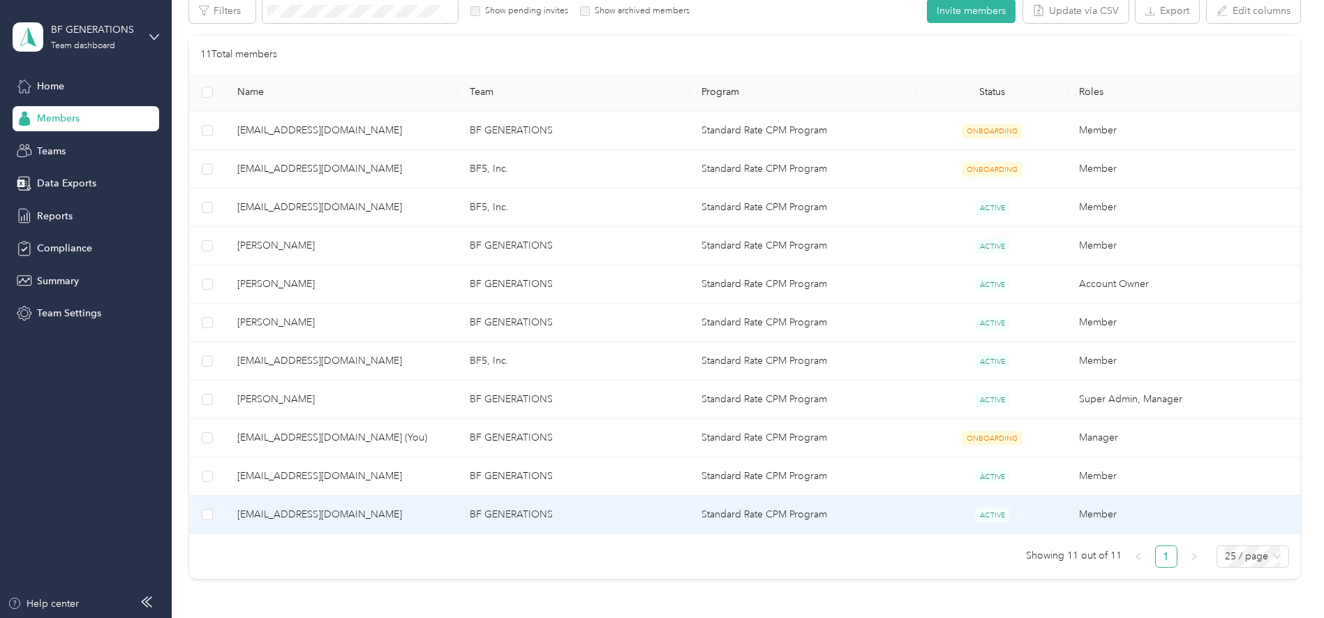
click at [358, 494] on span "[EMAIL_ADDRESS][DOMAIN_NAME]" at bounding box center [342, 514] width 210 height 15
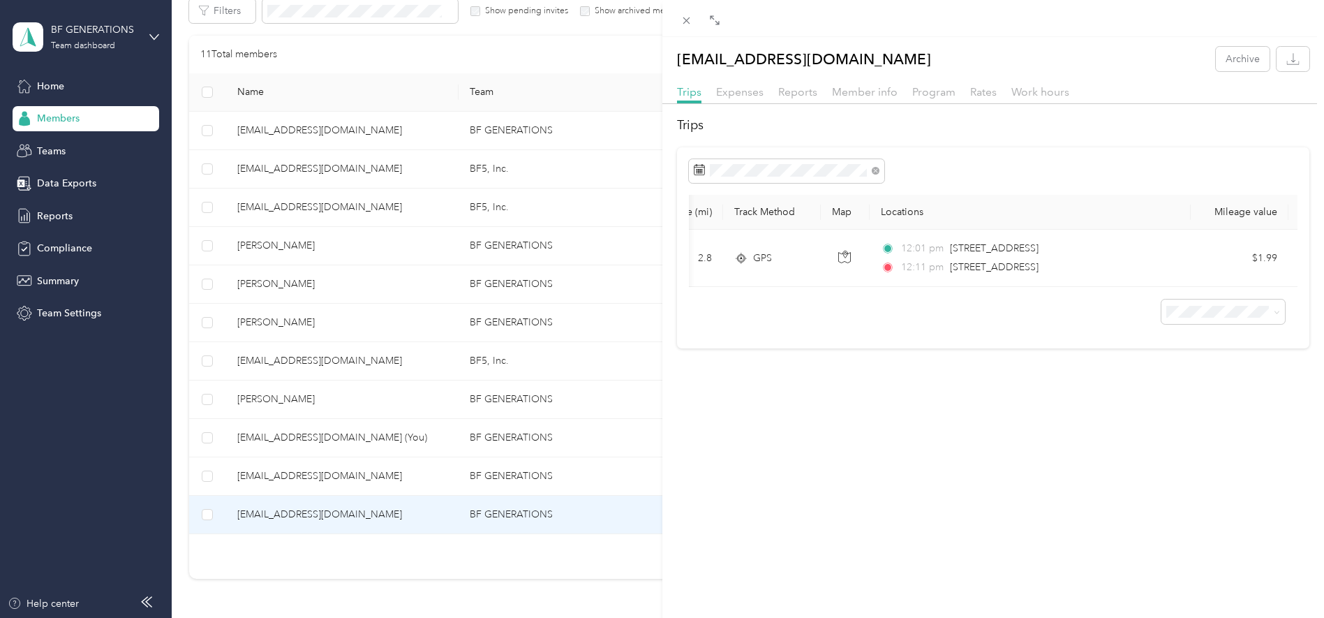
scroll to position [0, 362]
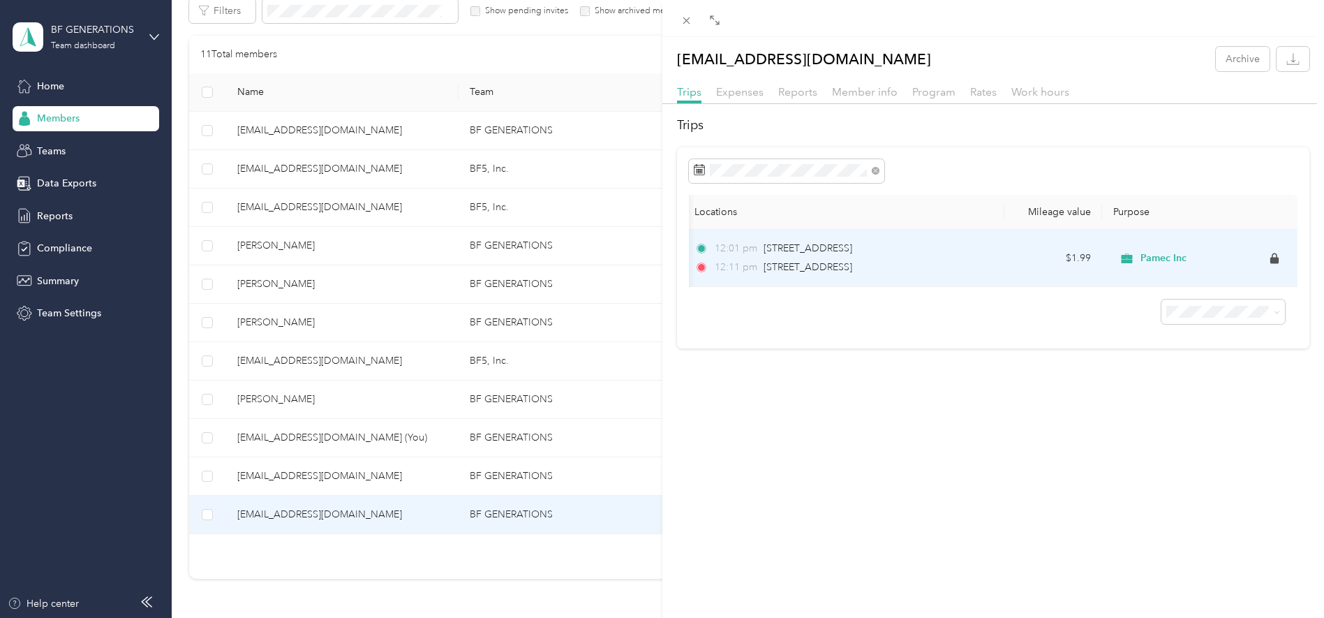
click at [1059, 257] on span "Pamec Inc" at bounding box center [1164, 258] width 46 height 13
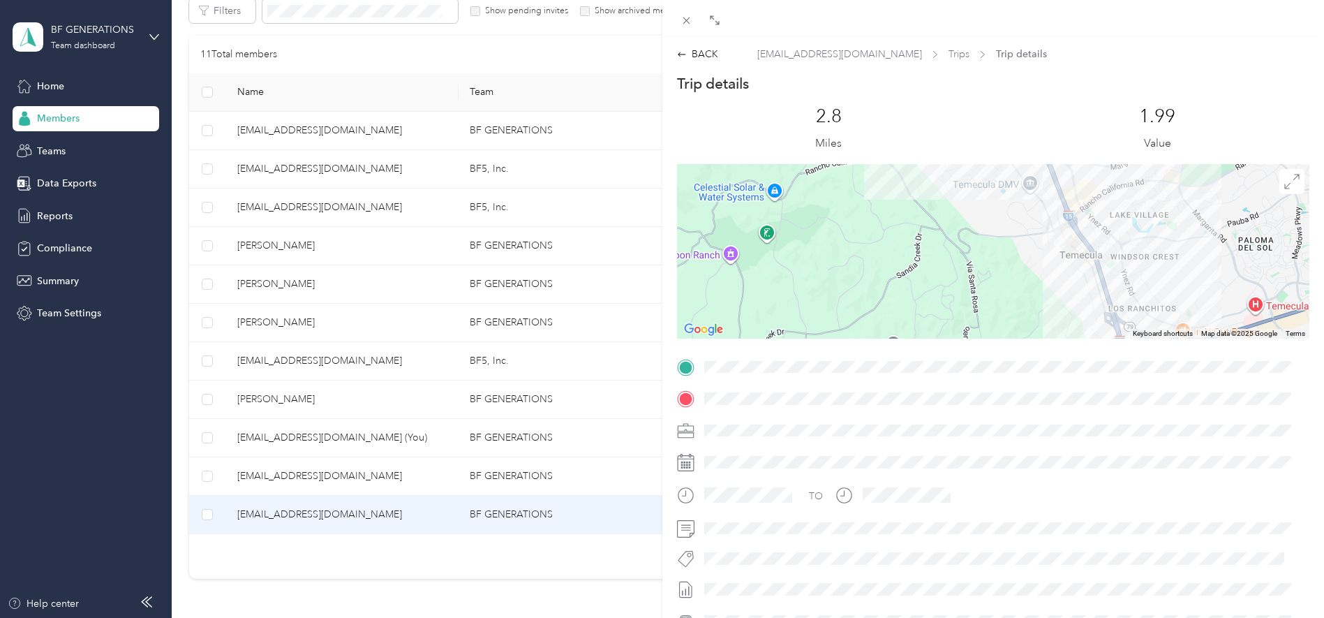
click at [1059, 371] on div "TO" at bounding box center [993, 526] width 633 height 340
click at [949, 56] on span "Trips" at bounding box center [959, 54] width 21 height 15
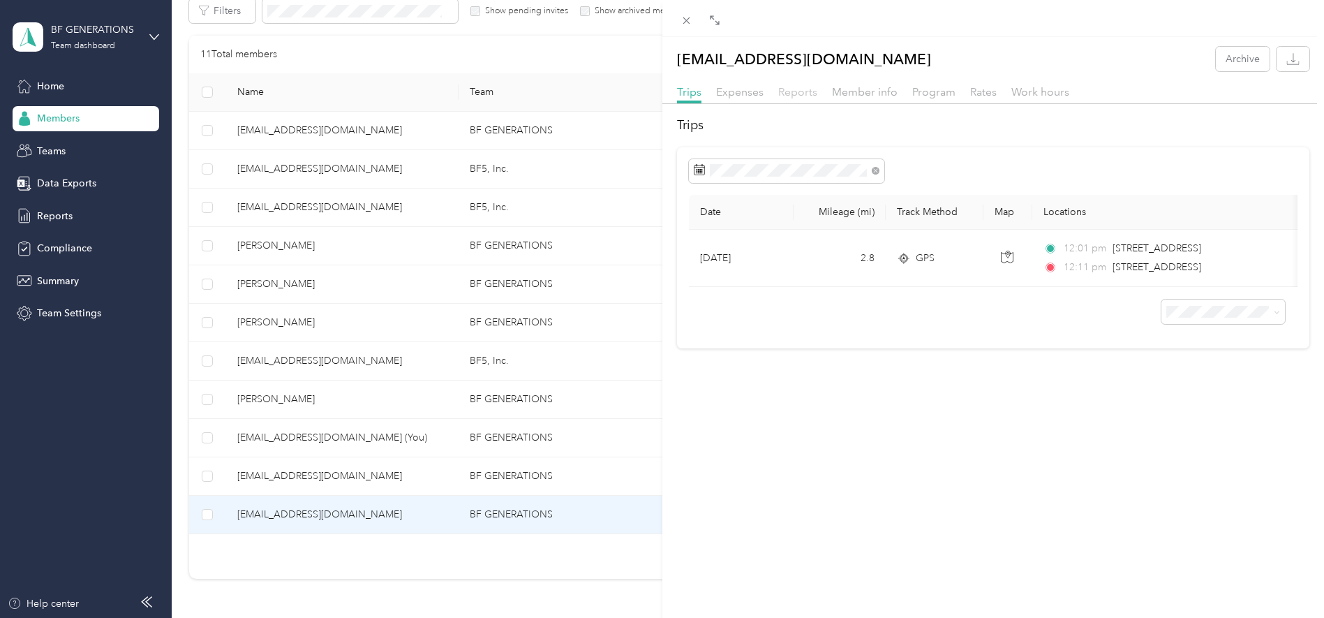
click at [804, 94] on span "Reports" at bounding box center [797, 91] width 39 height 13
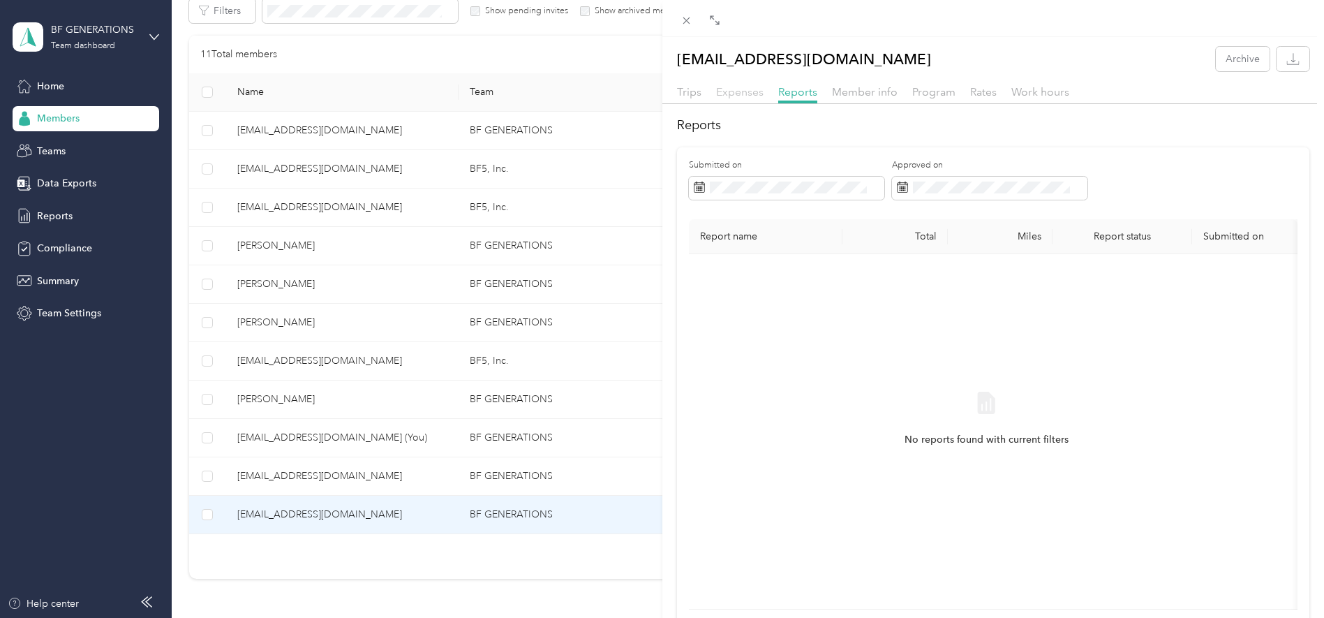
click at [738, 94] on span "Expenses" at bounding box center [739, 91] width 47 height 13
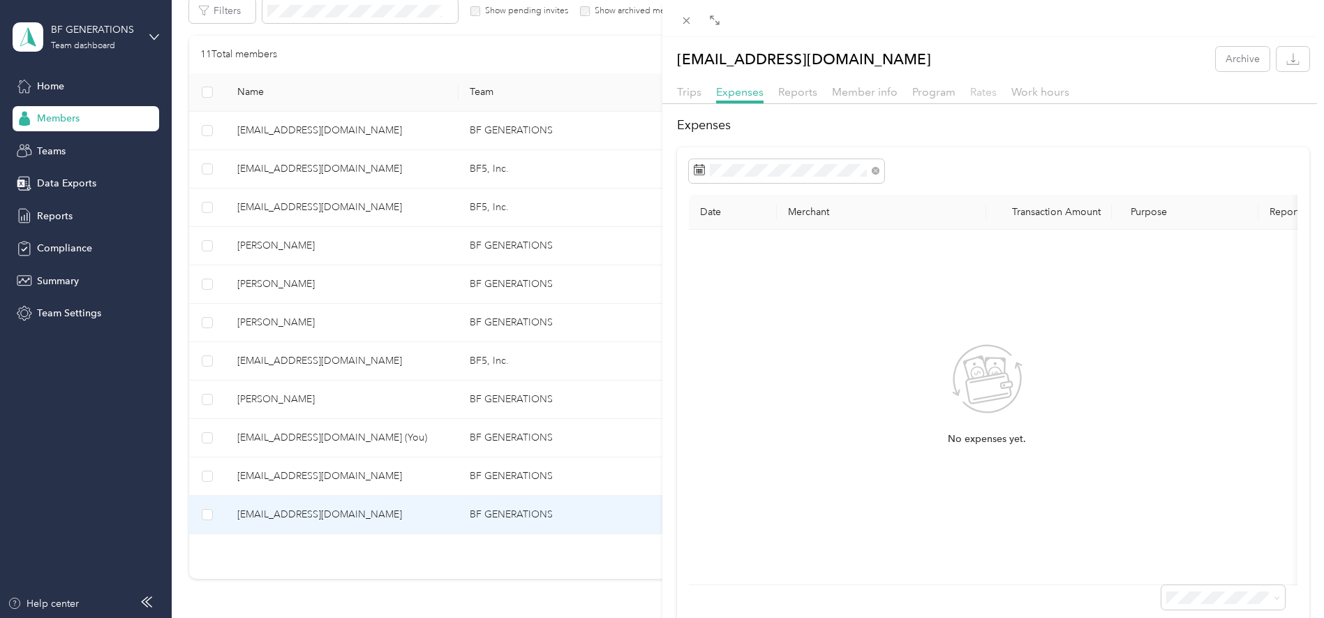
click at [975, 93] on span "Rates" at bounding box center [983, 91] width 27 height 13
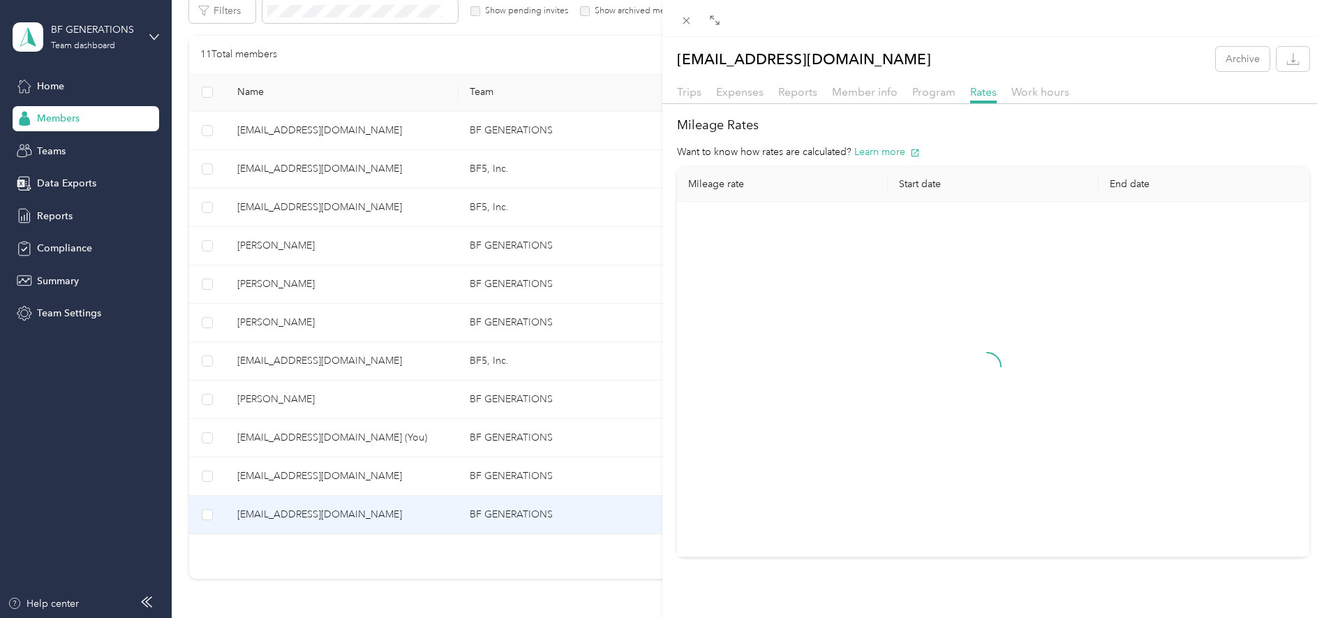
click at [704, 94] on div "Trips Expenses Reports Member info Program Rates Work hours" at bounding box center [994, 94] width 663 height 20
click at [695, 94] on span "Trips" at bounding box center [689, 91] width 24 height 13
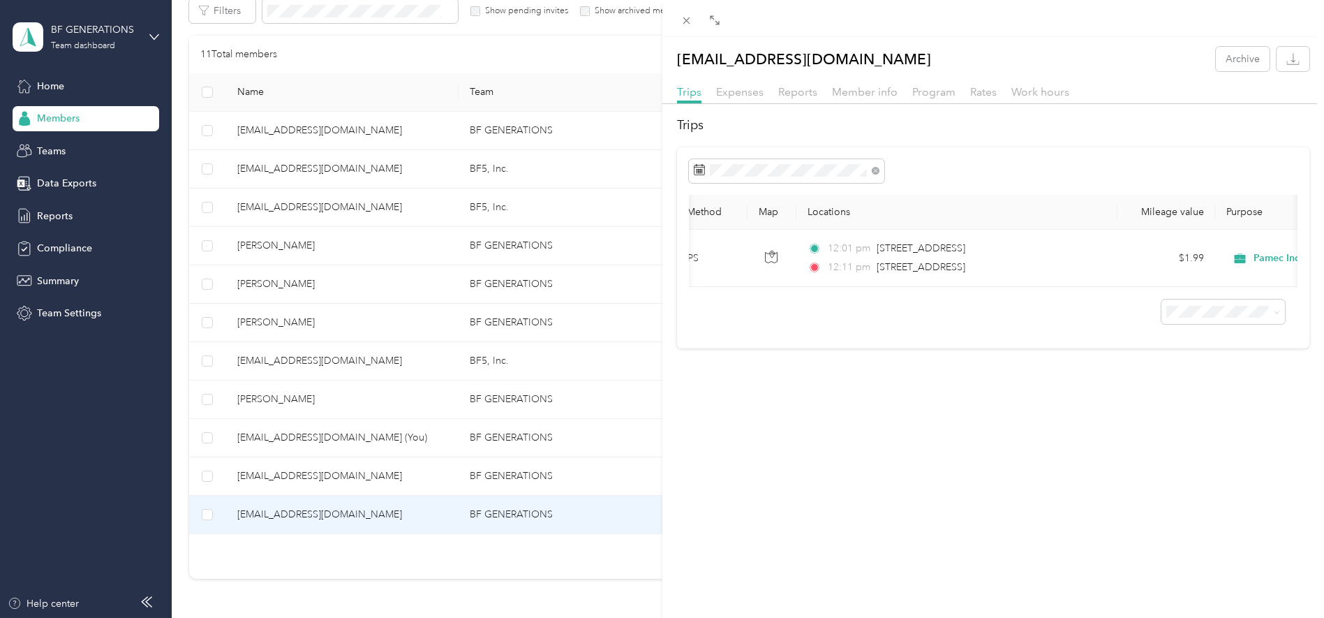
scroll to position [0, 362]
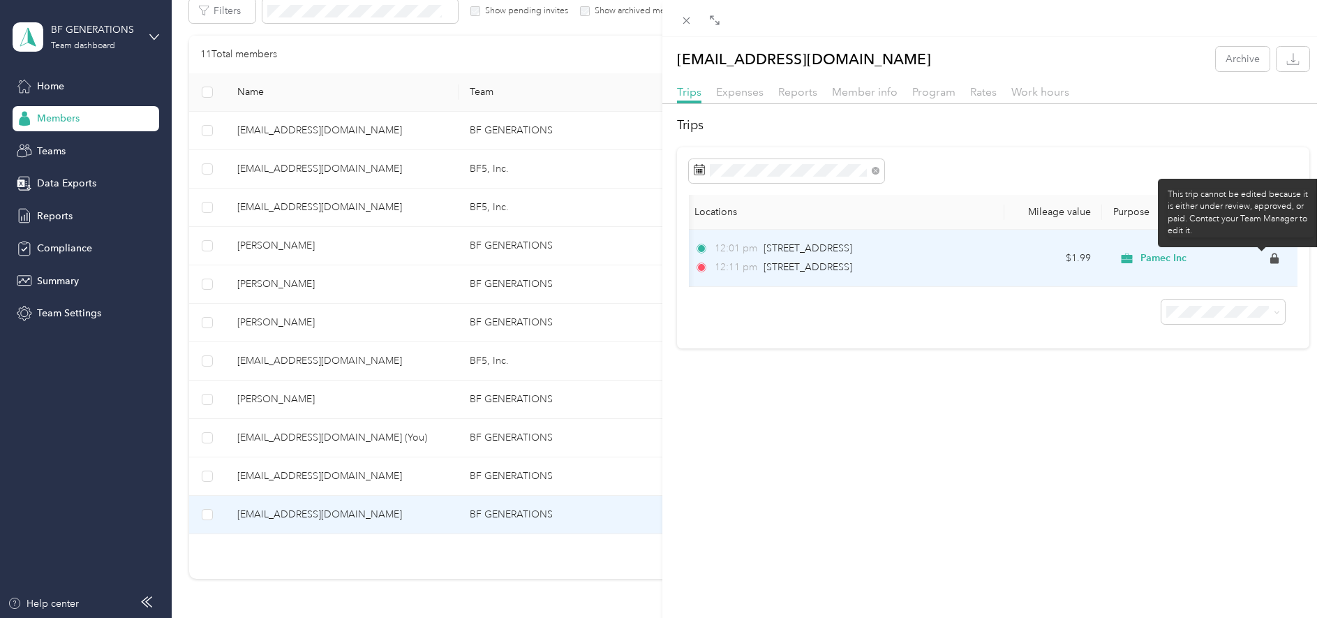
click at [1059, 261] on icon at bounding box center [1275, 258] width 8 height 10
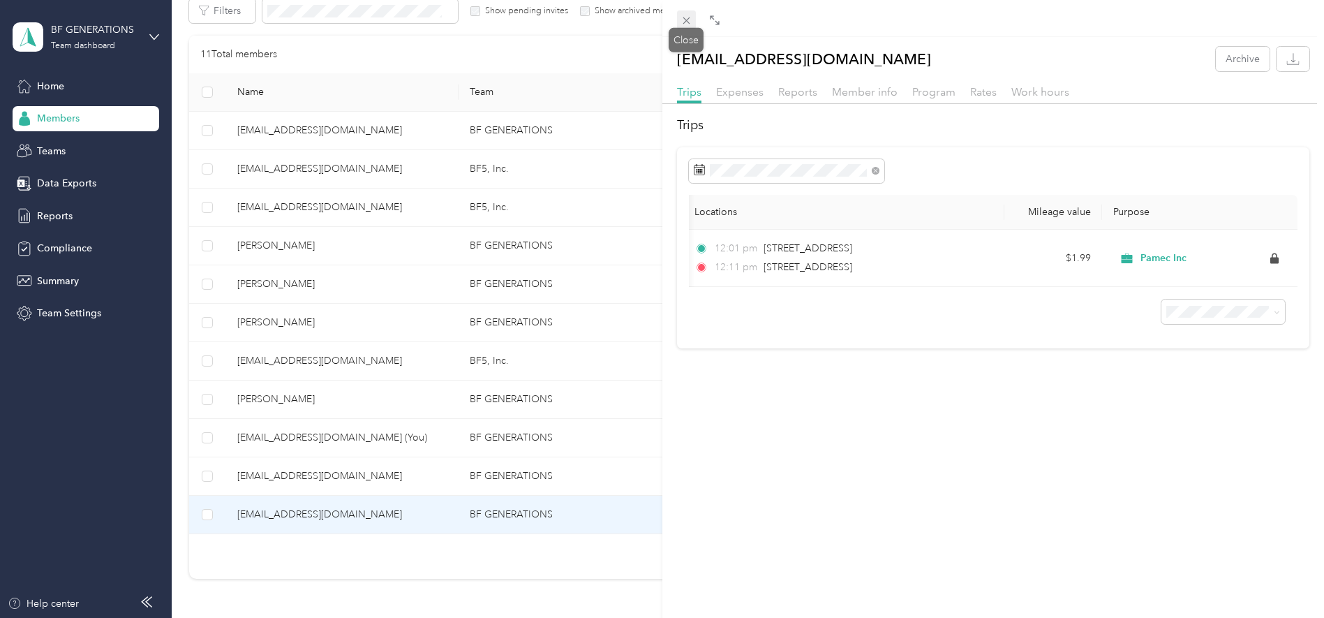
click at [678, 15] on span at bounding box center [687, 20] width 20 height 20
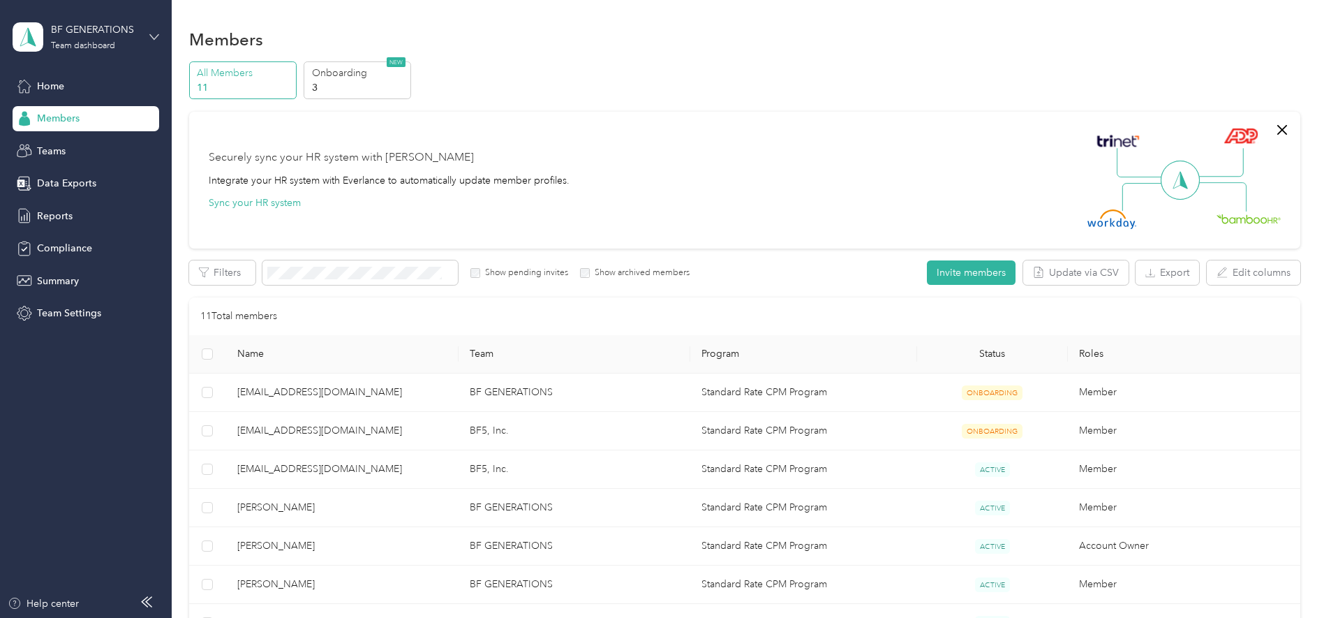
click at [151, 32] on icon at bounding box center [154, 37] width 10 height 10
click at [105, 168] on div "Log out" at bounding box center [159, 178] width 274 height 24
